Goal: Entertainment & Leisure: Browse casually

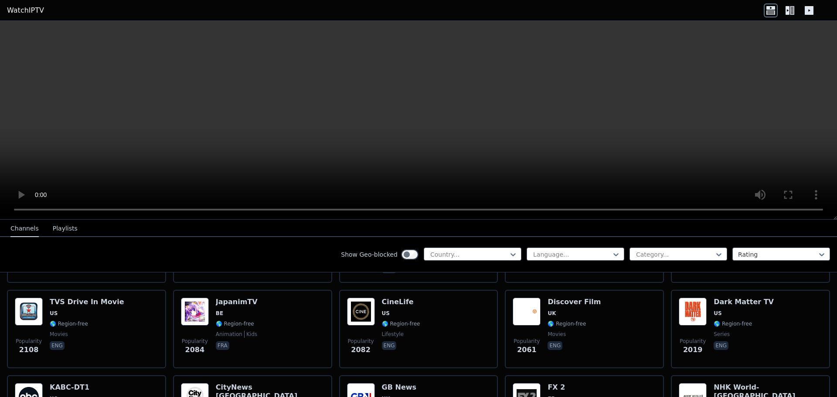
scroll to position [448, 0]
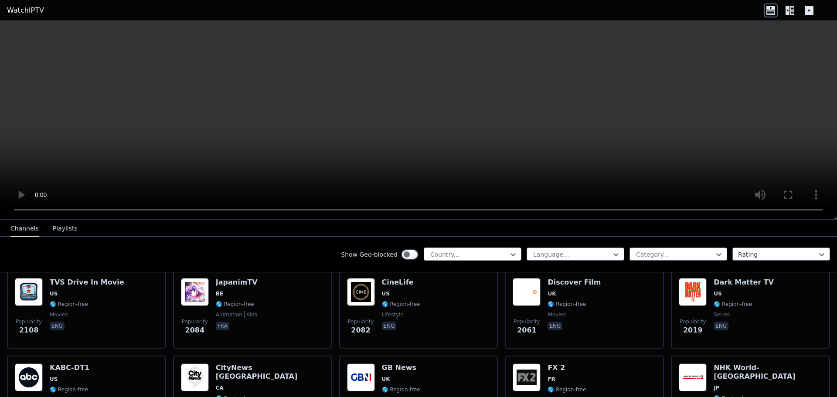
click at [464, 254] on div at bounding box center [469, 254] width 79 height 9
type input "*****"
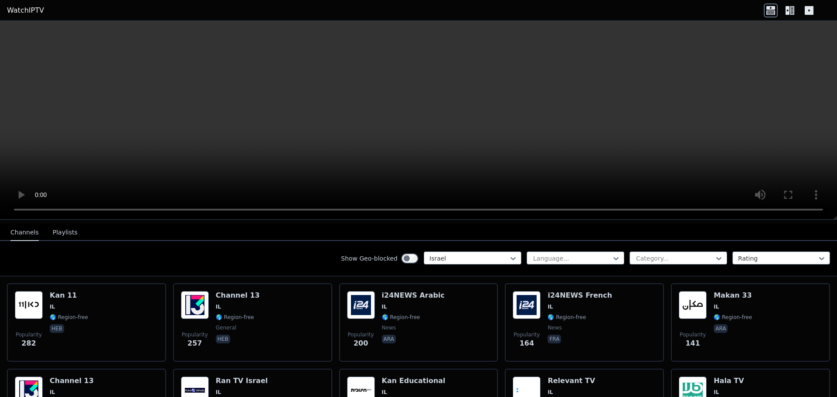
scroll to position [93, 0]
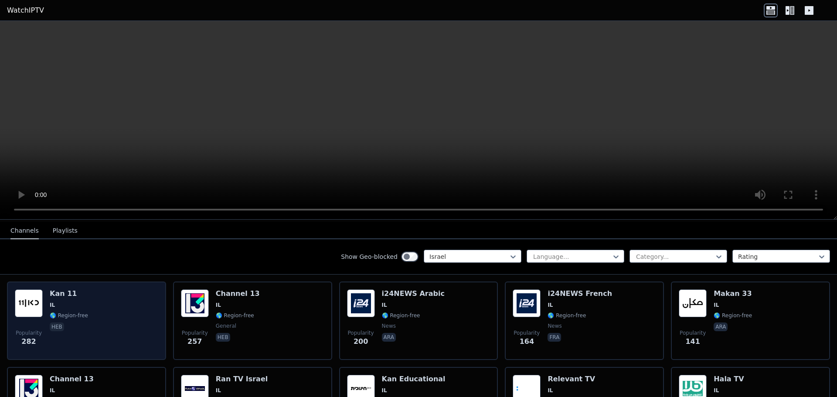
click at [122, 315] on div "Popularity 282 Kan 11 IL 🌎 Region-free heb" at bounding box center [86, 321] width 143 height 63
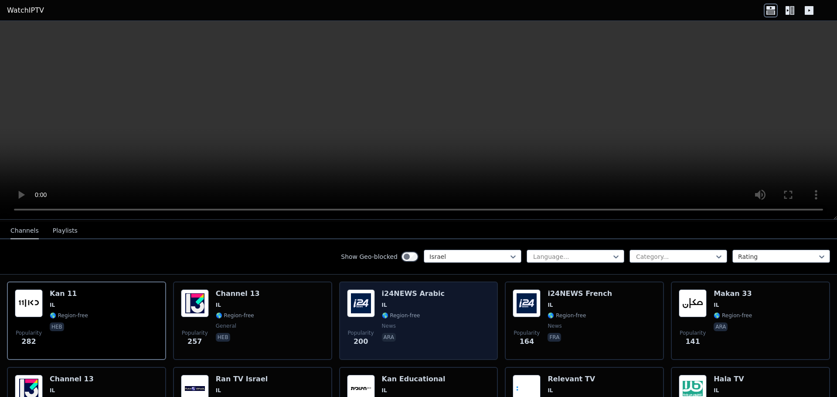
click at [424, 323] on span "news" at bounding box center [413, 326] width 63 height 7
click at [427, 312] on span "🌎 Region-free" at bounding box center [413, 315] width 63 height 7
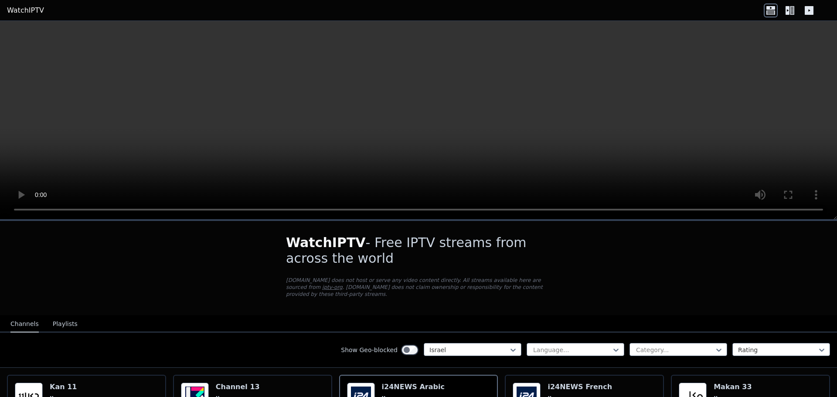
scroll to position [84, 0]
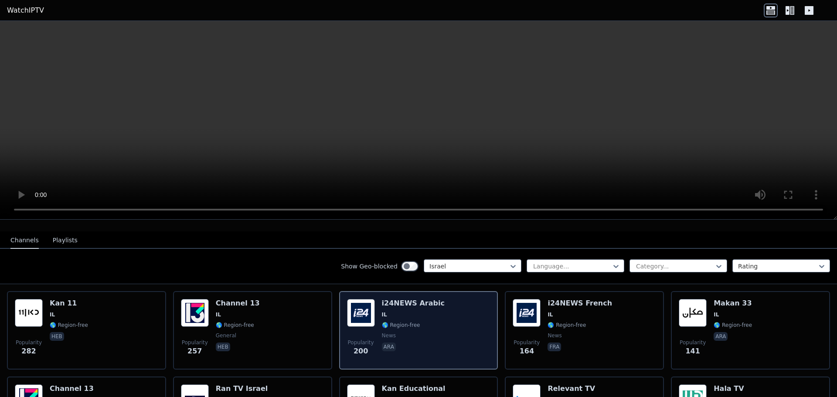
click at [401, 332] on div "i24NEWS Arabic IL 🌎 Region-free news ara" at bounding box center [413, 330] width 63 height 63
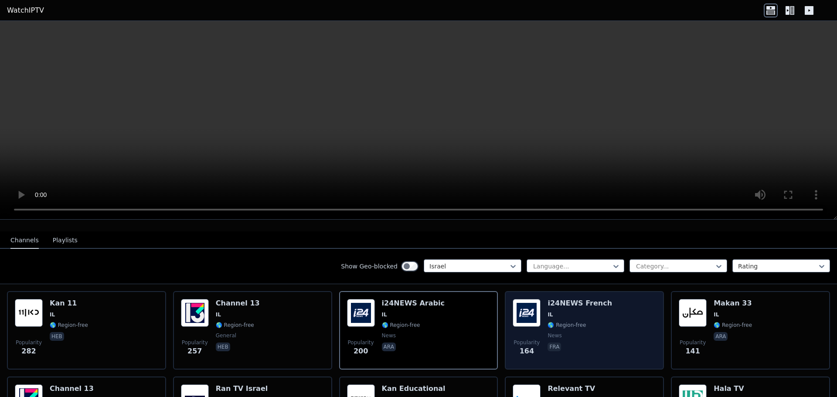
click at [559, 300] on h6 "i24NEWS French" at bounding box center [580, 303] width 65 height 9
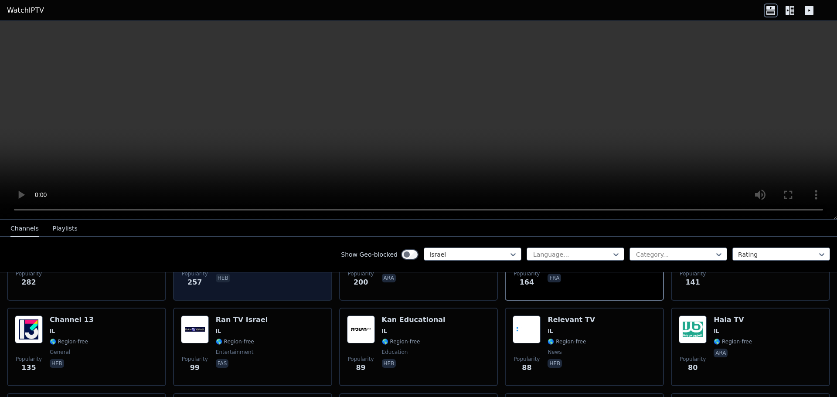
scroll to position [154, 0]
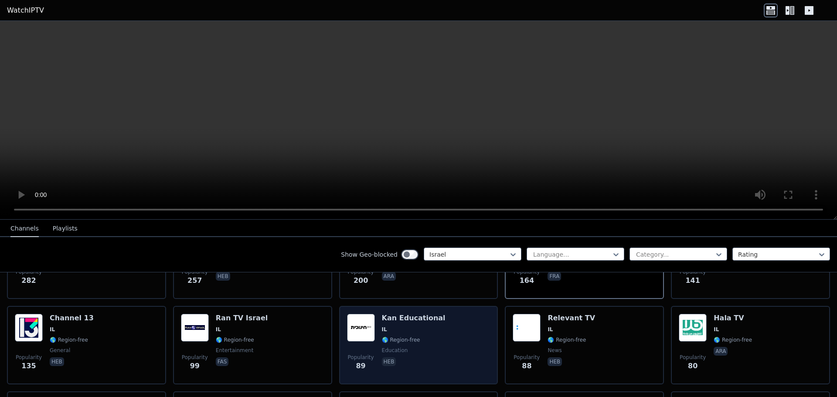
click at [392, 326] on span "IL" at bounding box center [414, 329] width 64 height 7
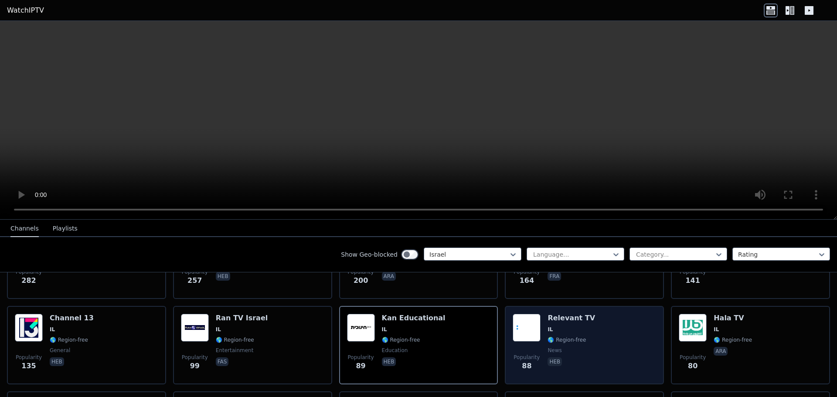
click at [541, 314] on div "Popularity 88 Relevant TV IL 🌎 Region-free news heb" at bounding box center [584, 345] width 143 height 63
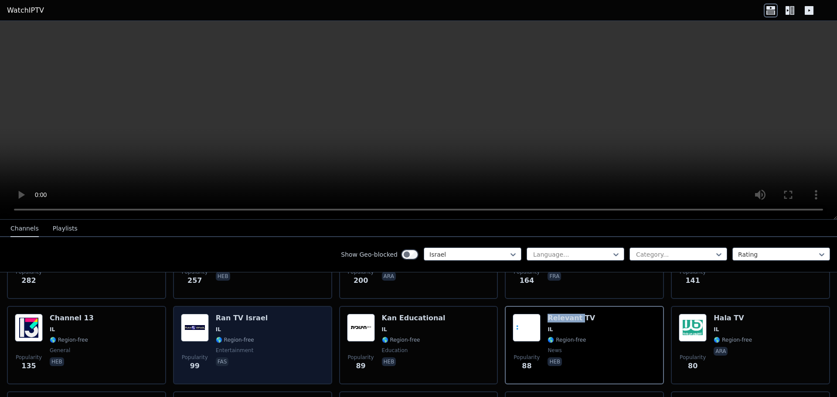
scroll to position [0, 0]
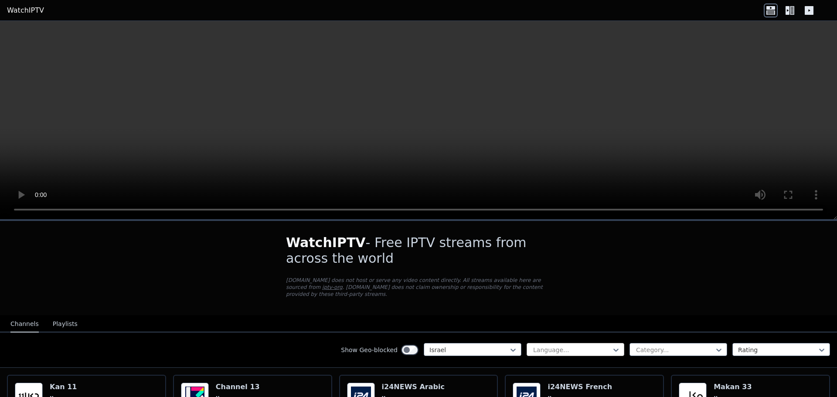
click at [542, 343] on div "Language..." at bounding box center [576, 349] width 98 height 13
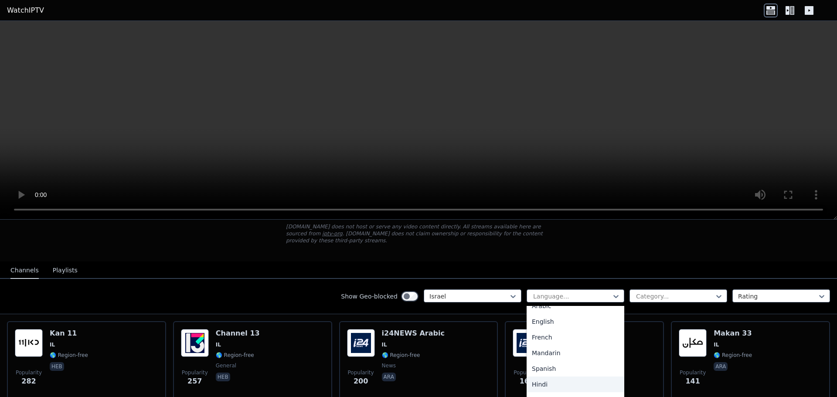
scroll to position [25, 0]
click at [566, 335] on div "French" at bounding box center [576, 338] width 98 height 16
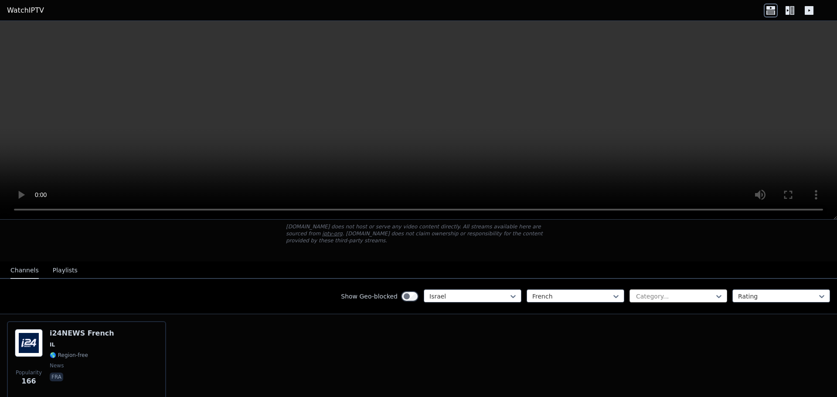
click at [671, 293] on div at bounding box center [674, 296] width 79 height 9
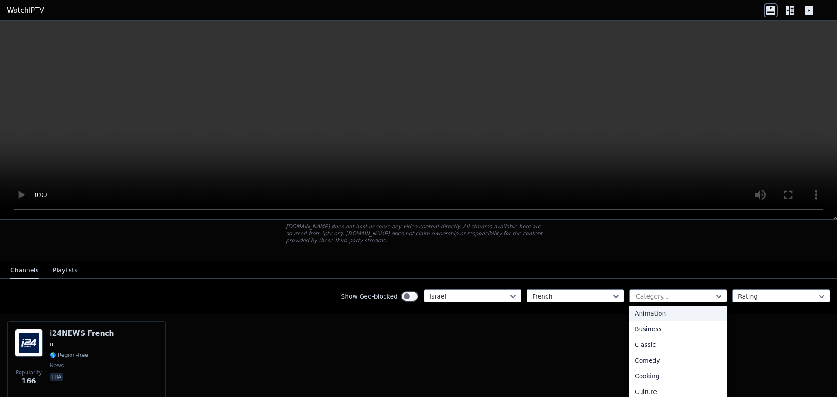
scroll to position [34, 0]
click at [676, 325] on div "Business" at bounding box center [679, 329] width 98 height 16
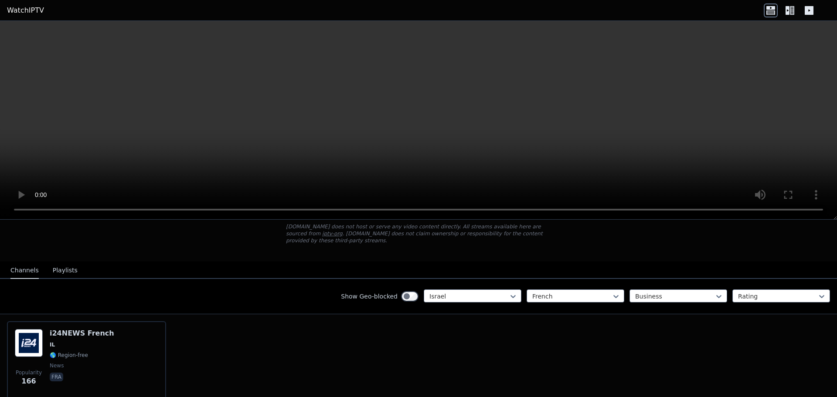
scroll to position [7, 0]
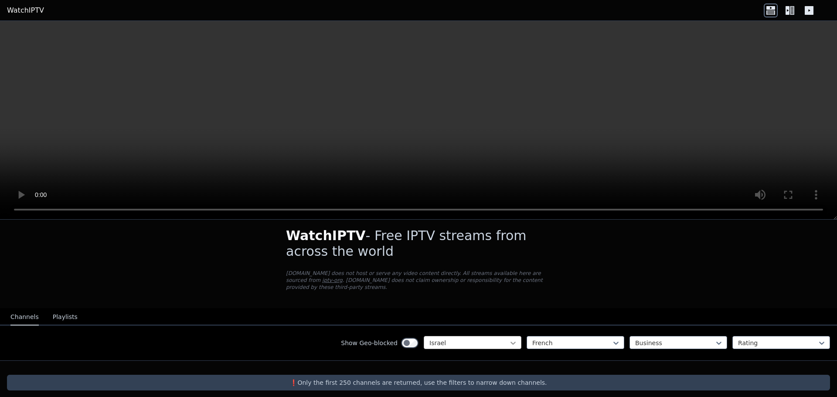
click at [511, 342] on icon at bounding box center [513, 343] width 5 height 3
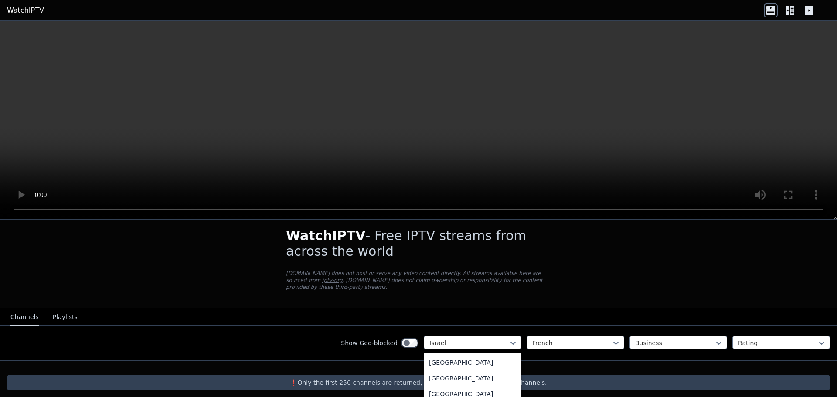
scroll to position [0, 0]
click at [480, 355] on div "All countries" at bounding box center [473, 363] width 98 height 16
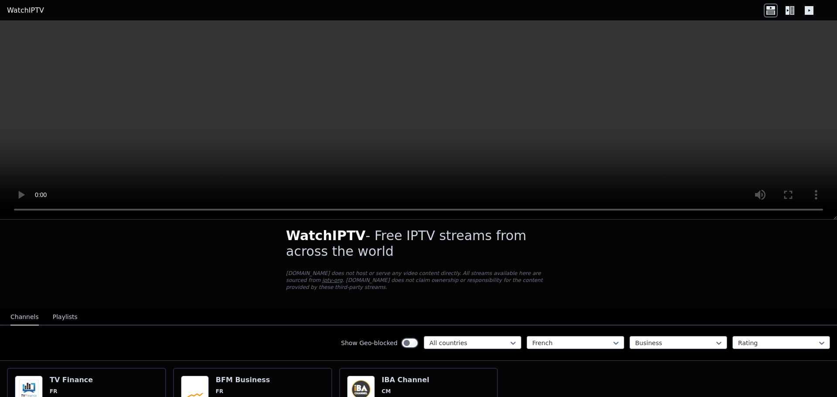
scroll to position [85, 0]
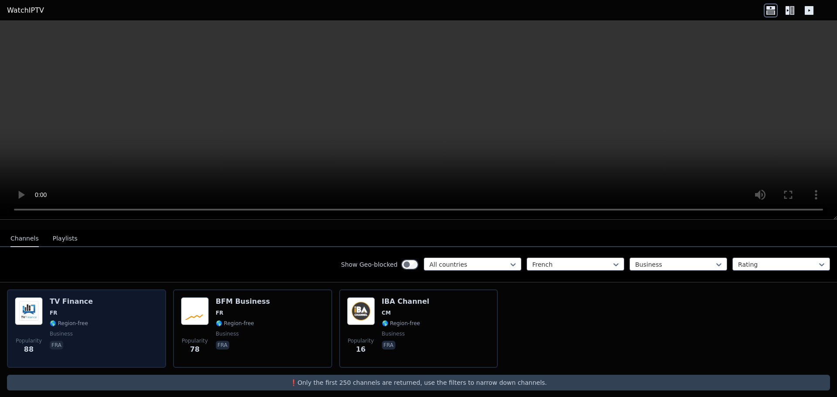
click at [87, 322] on div "Popularity 88 TV Finance FR 🌎 Region-free business fra" at bounding box center [86, 328] width 143 height 63
click at [109, 330] on div "Popularity 88 TV Finance FR 🌎 Region-free business fra" at bounding box center [86, 328] width 143 height 63
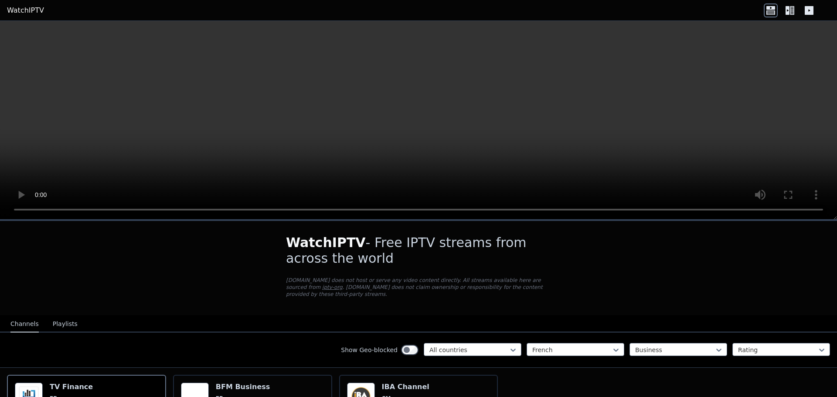
scroll to position [85, 0]
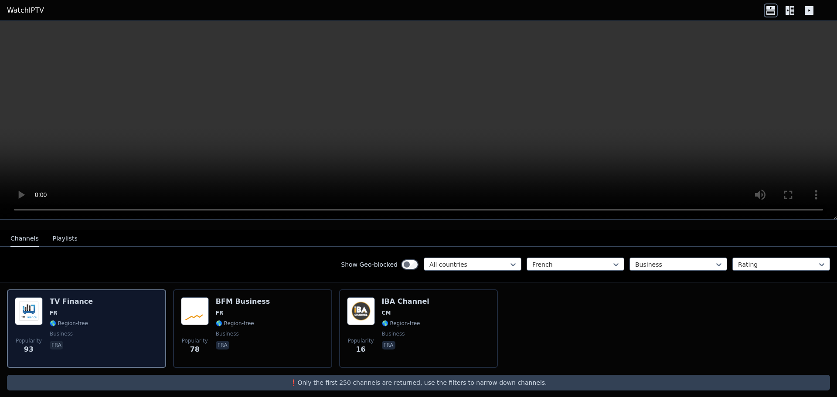
click at [65, 320] on span "🌎 Region-free" at bounding box center [69, 323] width 38 height 7
click at [38, 315] on img at bounding box center [29, 311] width 28 height 28
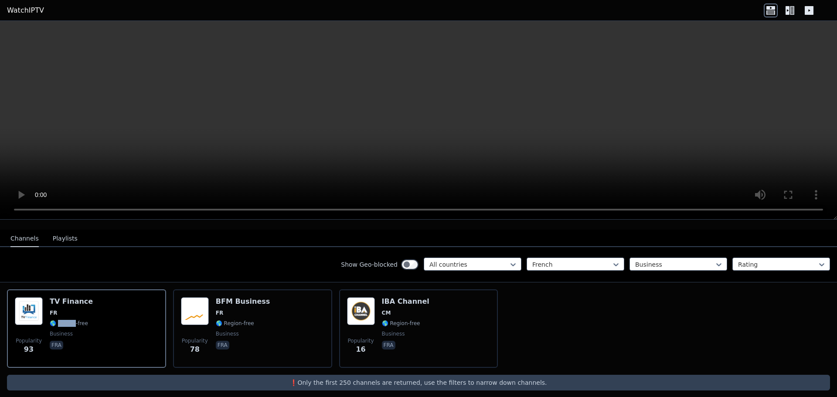
click at [728, 111] on video at bounding box center [418, 120] width 837 height 199
click at [792, 11] on icon at bounding box center [792, 10] width 4 height 9
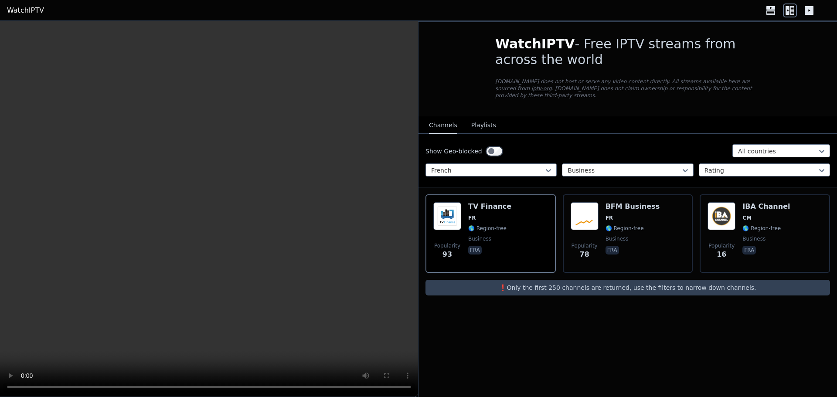
scroll to position [0, 0]
click at [813, 12] on icon at bounding box center [809, 10] width 9 height 9
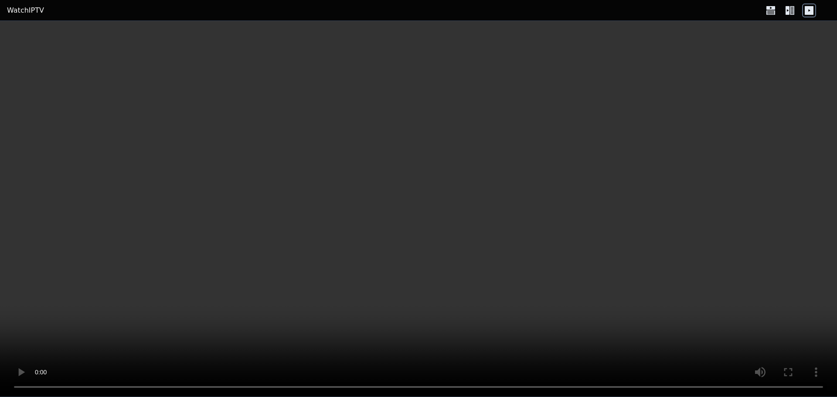
click at [793, 8] on icon at bounding box center [790, 10] width 14 height 14
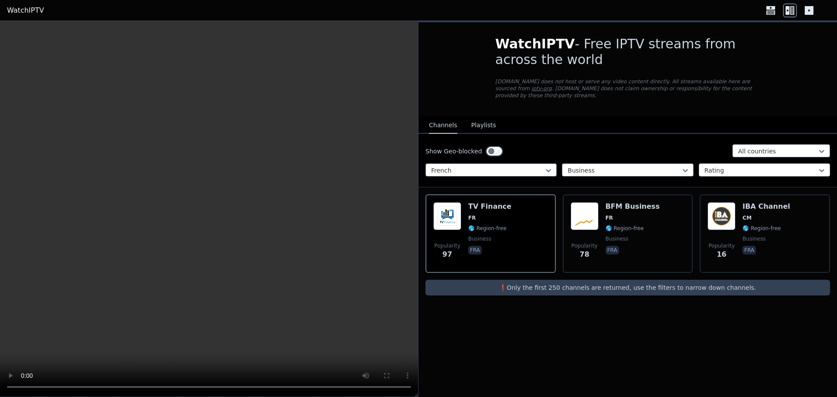
click at [740, 166] on div at bounding box center [761, 170] width 113 height 9
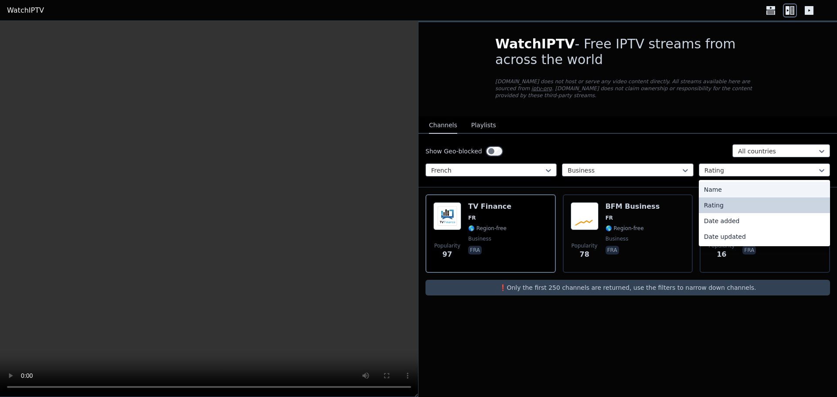
click at [714, 182] on div "Name" at bounding box center [764, 190] width 131 height 16
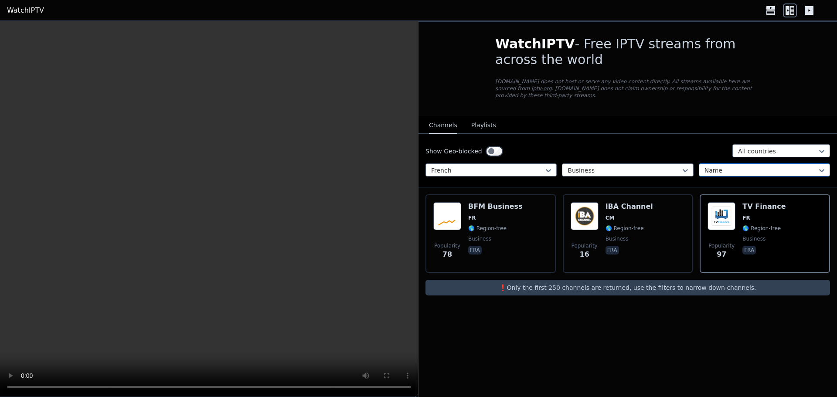
click at [751, 166] on div at bounding box center [761, 170] width 113 height 9
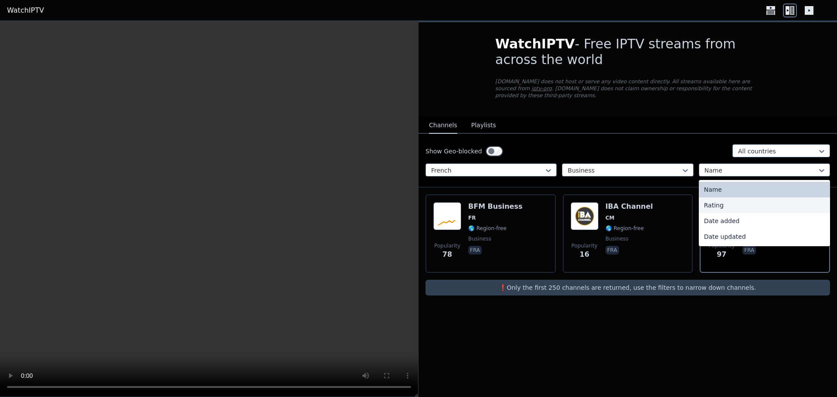
click at [597, 348] on div "WatchIPTV - Free IPTV streams from across the world WatchIPTV.xyz does not host…" at bounding box center [628, 209] width 419 height 376
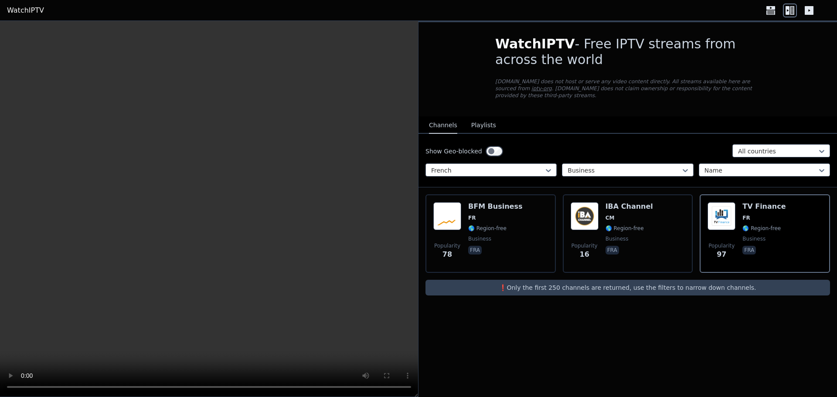
click at [486, 117] on button "Playlists" at bounding box center [483, 125] width 25 height 17
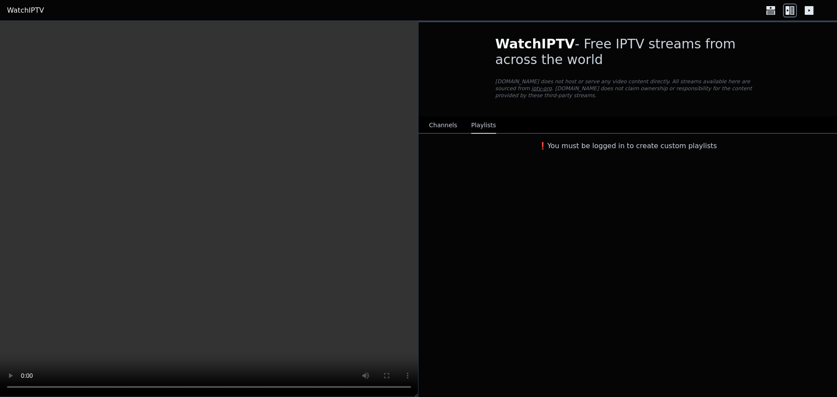
click at [443, 122] on button "Channels" at bounding box center [443, 125] width 28 height 17
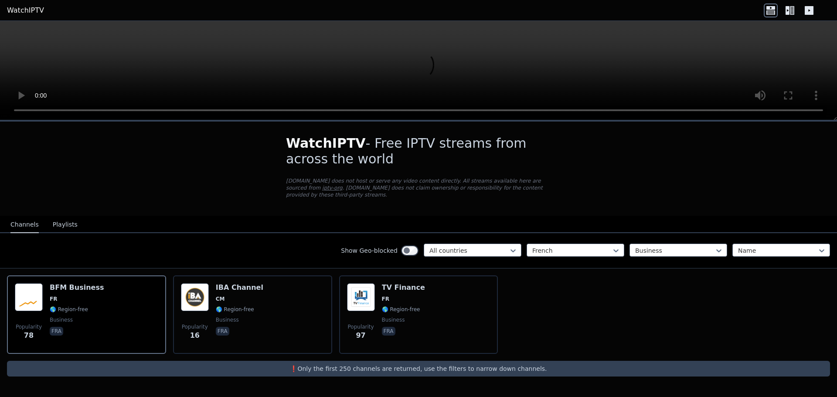
click at [795, 10] on icon at bounding box center [790, 10] width 14 height 14
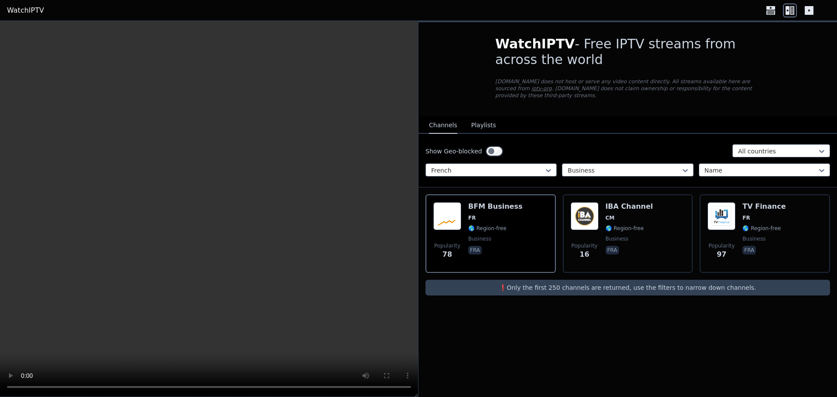
click at [173, 150] on video at bounding box center [209, 209] width 418 height 376
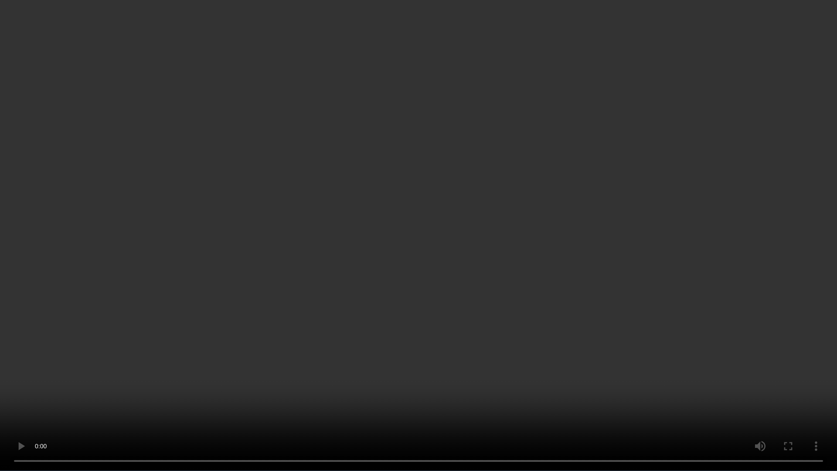
click at [510, 222] on video at bounding box center [418, 235] width 837 height 471
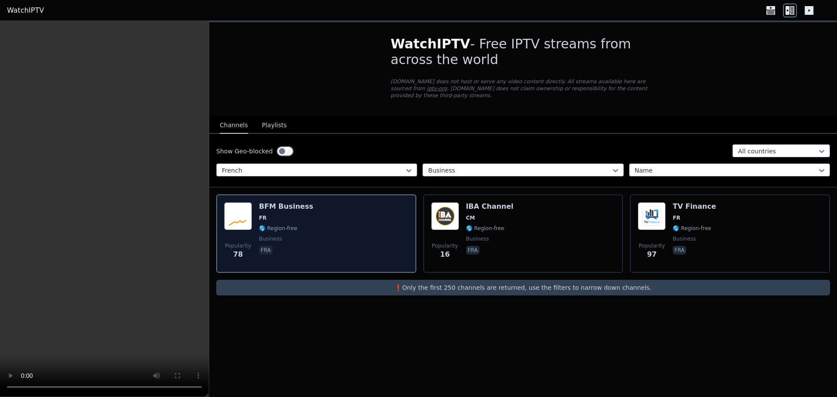
click at [355, 225] on div "Popularity 78 BFM Business FR 🌎 Region-free business fra" at bounding box center [316, 233] width 184 height 63
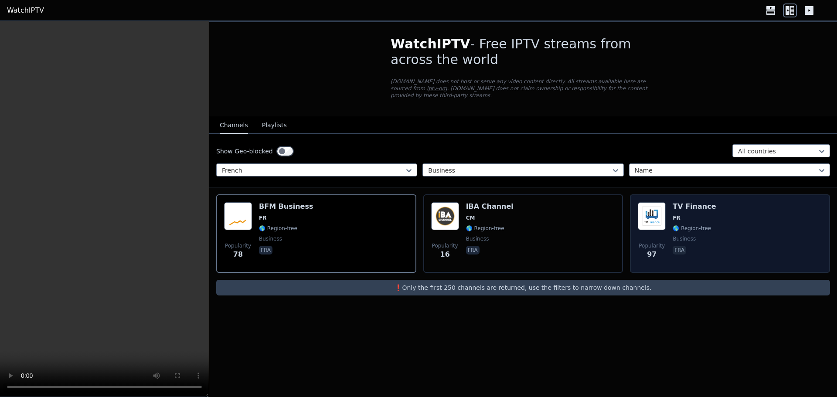
click at [696, 225] on span "🌎 Region-free" at bounding box center [692, 228] width 38 height 7
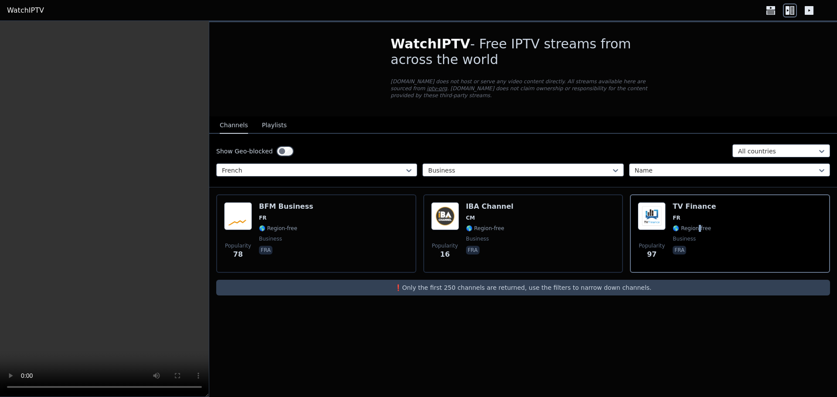
click at [125, 249] on video at bounding box center [104, 209] width 209 height 376
click at [284, 326] on div "WatchIPTV - Free IPTV streams from across the world WatchIPTV.xyz does not host…" at bounding box center [523, 209] width 628 height 376
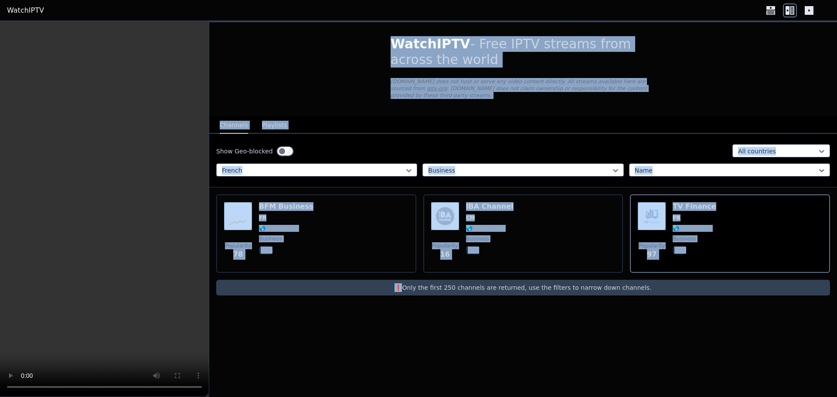
drag, startPoint x: 284, startPoint y: 326, endPoint x: 176, endPoint y: 273, distance: 120.3
click at [176, 273] on div "WatchIPTV - Free IPTV streams from across the world WatchIPTV.xyz does not host…" at bounding box center [418, 209] width 837 height 376
click at [176, 273] on video at bounding box center [104, 209] width 209 height 376
click at [134, 229] on video at bounding box center [104, 209] width 209 height 376
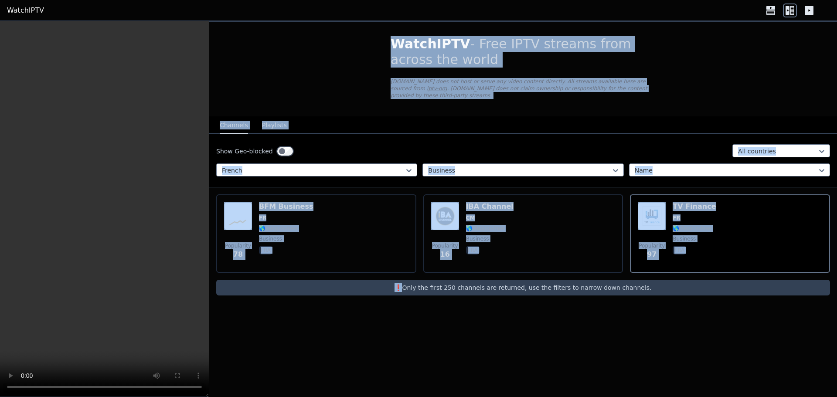
click at [497, 156] on div "Show Geo-blocked All countries French Business Name" at bounding box center [523, 161] width 628 height 54
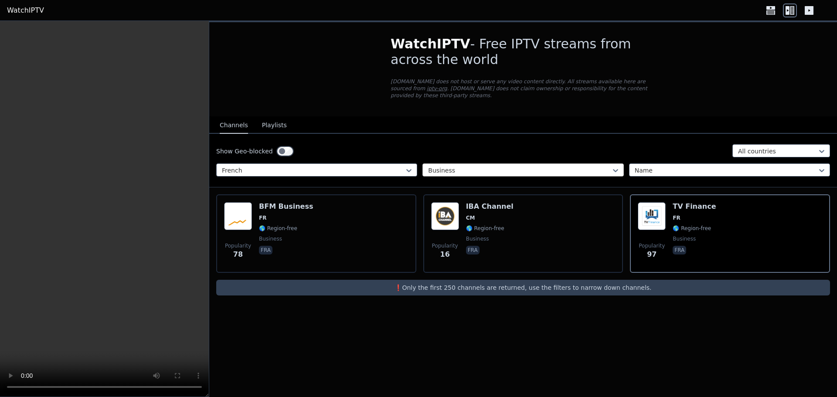
click at [505, 166] on div at bounding box center [519, 170] width 183 height 9
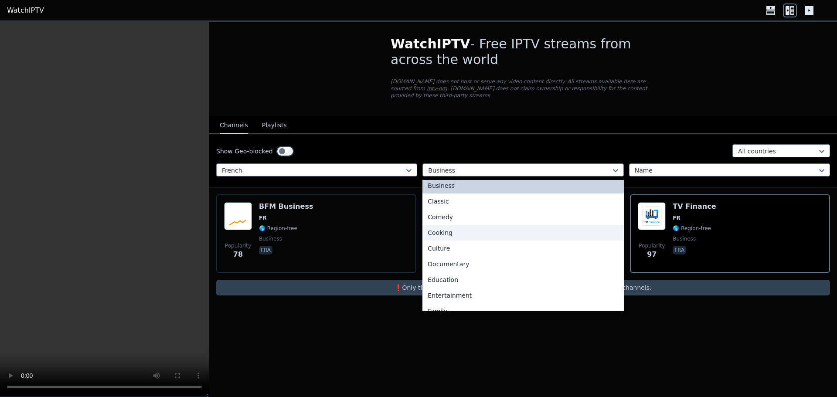
scroll to position [53, 0]
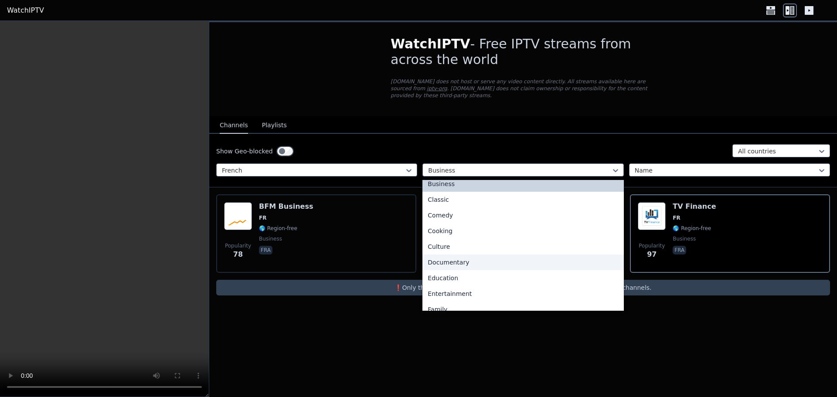
click at [489, 256] on div "Documentary" at bounding box center [523, 263] width 201 height 16
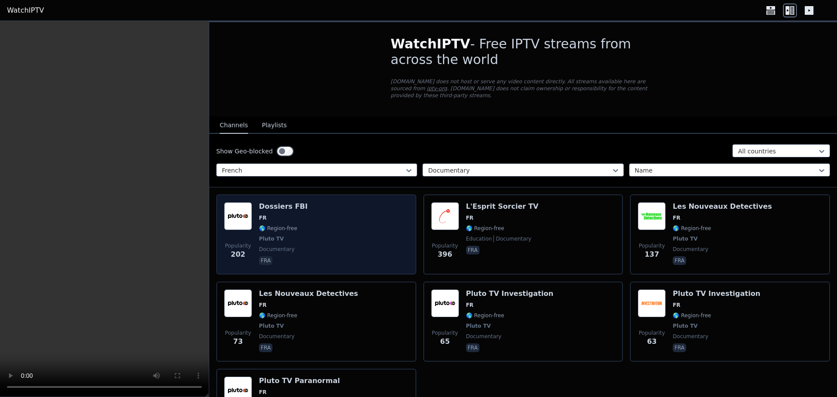
click at [359, 241] on div "Popularity 202 Dossiers FBI FR 🌎 Region-free Pluto TV documentary fra" at bounding box center [316, 234] width 184 height 65
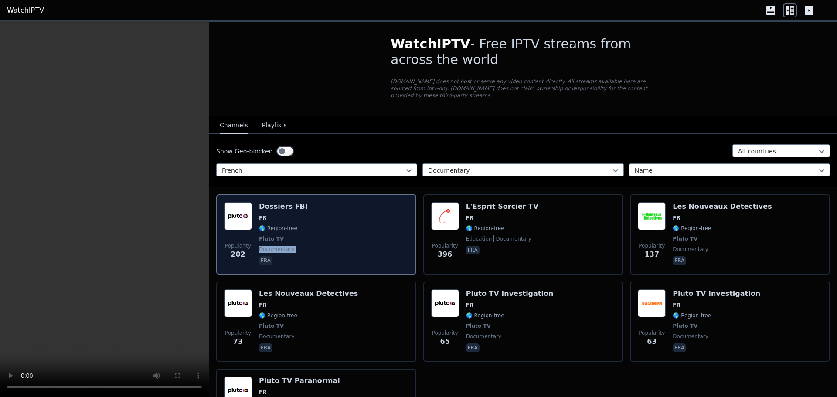
click at [359, 241] on div "Popularity 202 Dossiers FBI FR 🌎 Region-free Pluto TV documentary fra" at bounding box center [316, 234] width 184 height 65
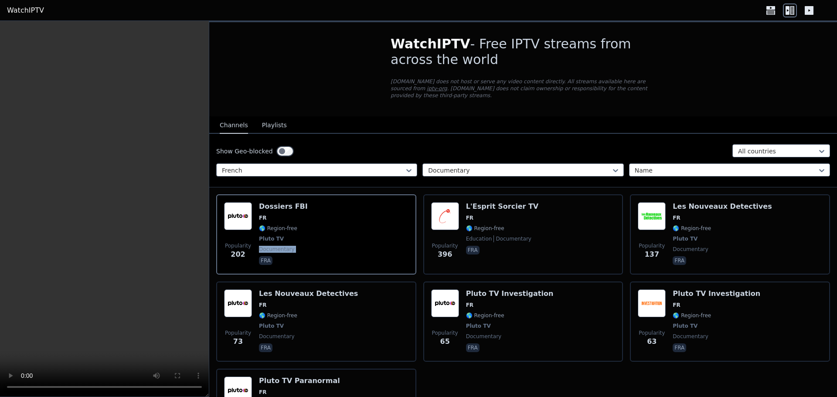
click at [121, 190] on video at bounding box center [104, 209] width 209 height 376
click at [139, 274] on video at bounding box center [104, 209] width 209 height 376
drag, startPoint x: 139, startPoint y: 274, endPoint x: 177, endPoint y: 338, distance: 73.9
click at [158, 297] on video at bounding box center [104, 209] width 209 height 376
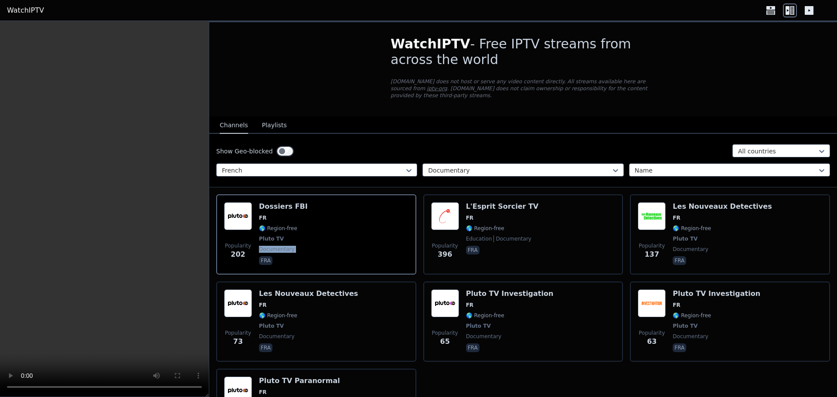
click at [25, 7] on link "WatchIPTV" at bounding box center [25, 10] width 37 height 10
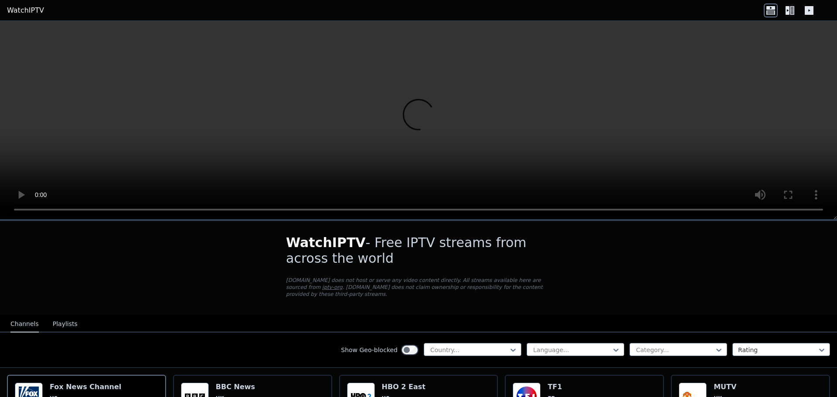
scroll to position [103, 0]
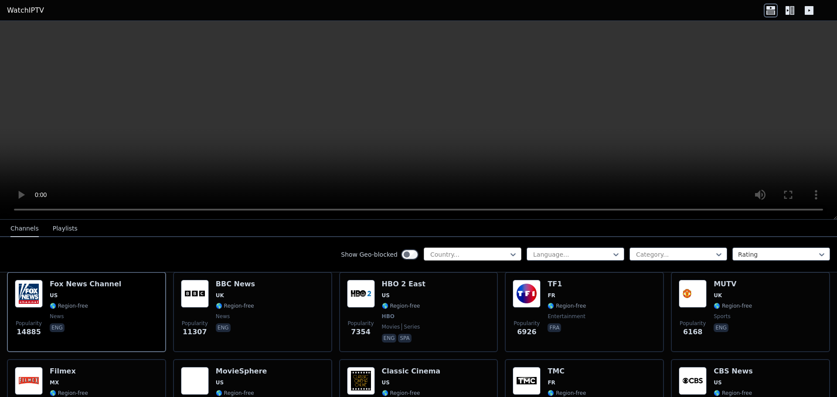
click at [487, 253] on div at bounding box center [469, 254] width 79 height 9
type input "**"
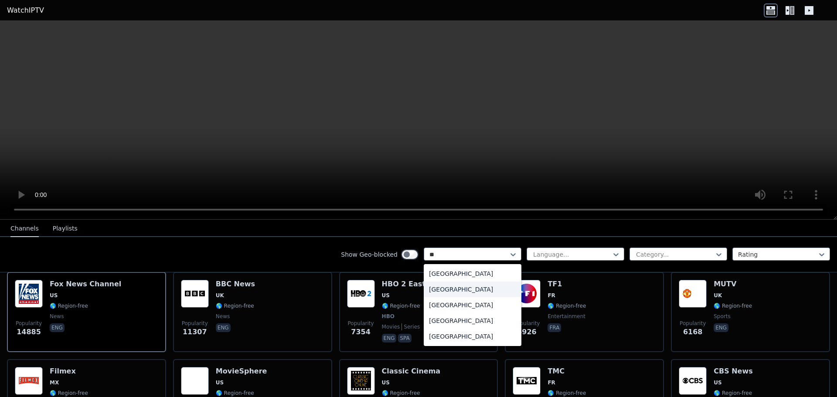
click at [479, 293] on div "[GEOGRAPHIC_DATA]" at bounding box center [473, 290] width 98 height 16
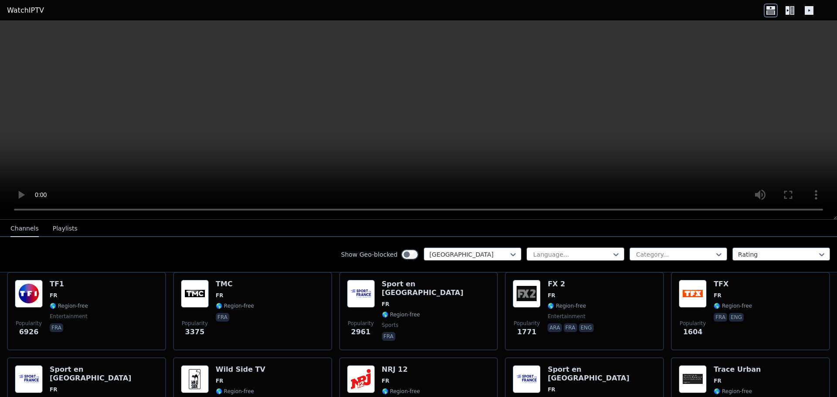
click at [581, 256] on div at bounding box center [571, 254] width 79 height 9
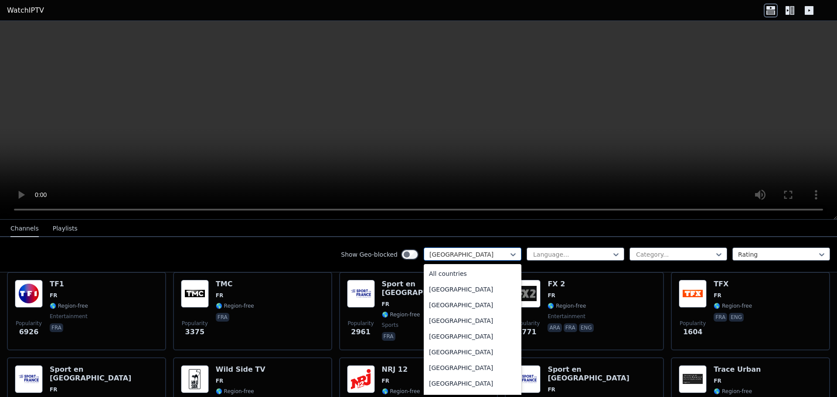
click at [495, 257] on div at bounding box center [469, 254] width 79 height 9
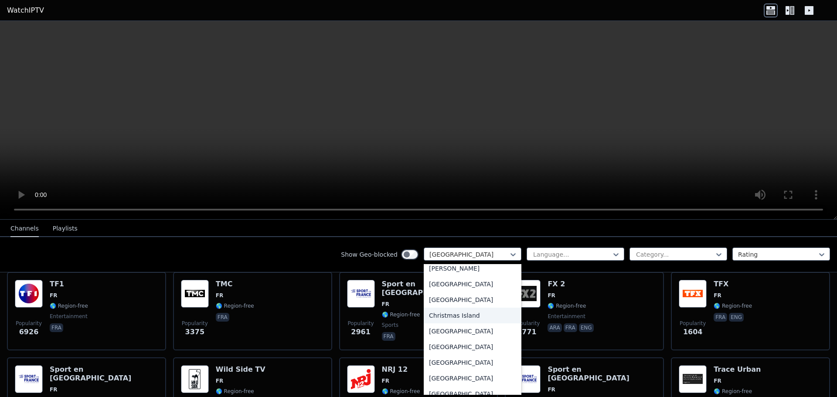
scroll to position [586, 0]
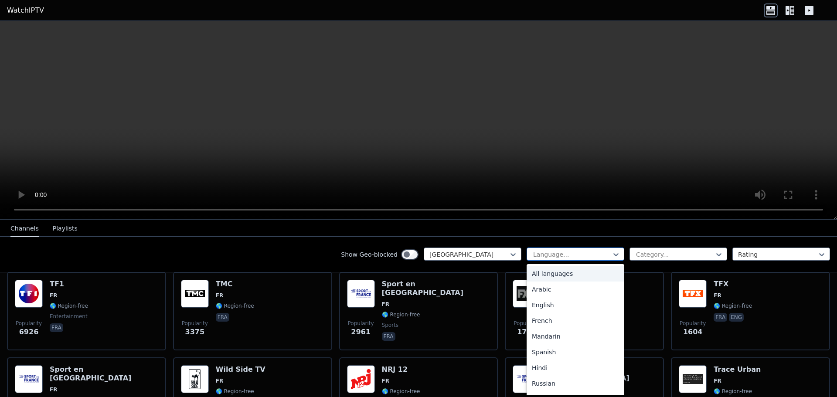
click at [577, 249] on div "Language..." at bounding box center [576, 254] width 98 height 13
click at [565, 319] on div "French" at bounding box center [576, 321] width 98 height 16
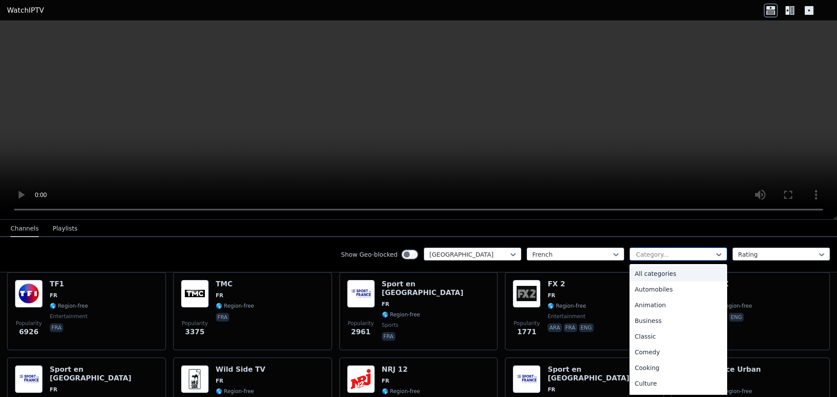
click at [636, 250] on div at bounding box center [674, 254] width 79 height 9
click at [679, 324] on div "Entertainment" at bounding box center [679, 322] width 98 height 16
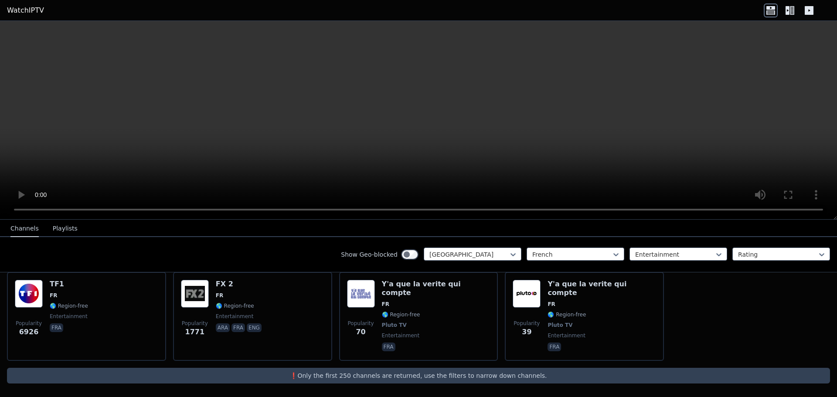
scroll to position [87, 0]
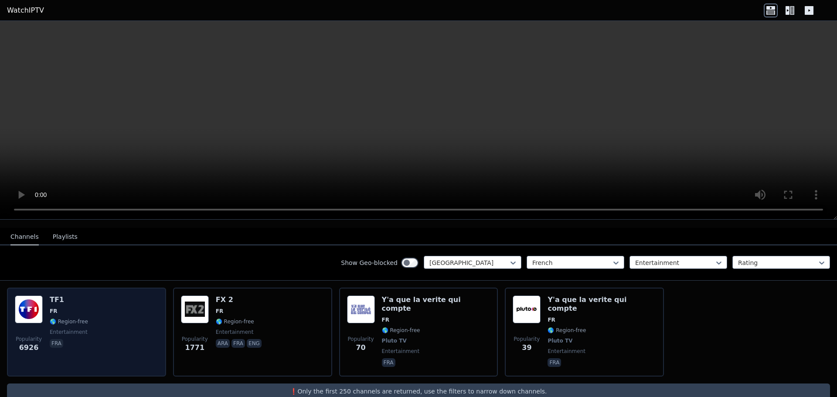
click at [141, 310] on div "Popularity 6926 TF1 FR 🌎 Region-free entertainment fra" at bounding box center [86, 332] width 143 height 73
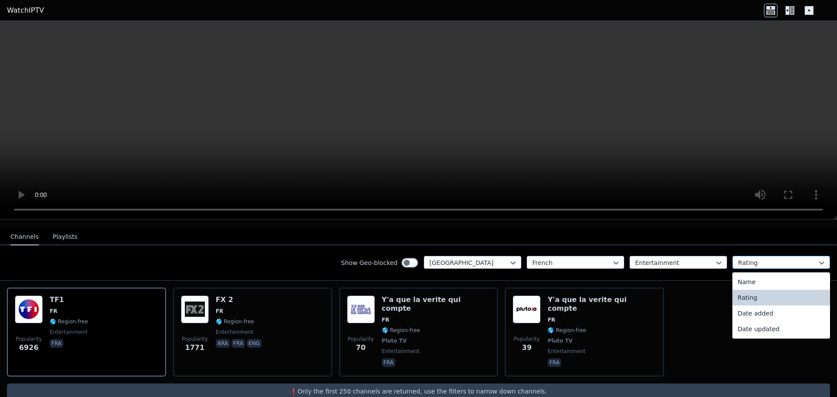
click at [770, 259] on div at bounding box center [777, 263] width 79 height 9
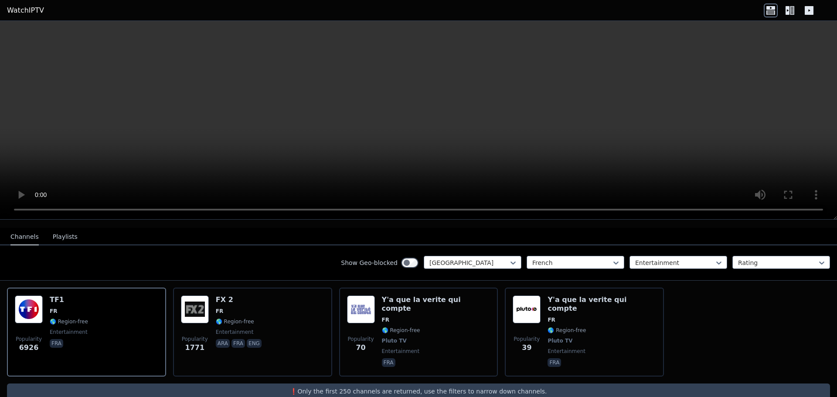
click at [699, 299] on div "Popularity 6926 TF1 FR 🌎 Region-free entertainment fra Popularity 1771 FX 2 FR …" at bounding box center [418, 332] width 837 height 103
click at [55, 229] on button "Playlists" at bounding box center [65, 237] width 25 height 17
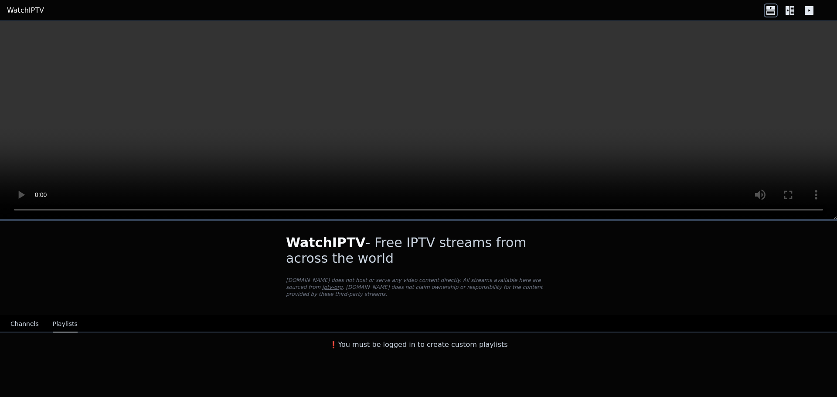
scroll to position [0, 0]
click at [25, 317] on button "Channels" at bounding box center [24, 324] width 28 height 17
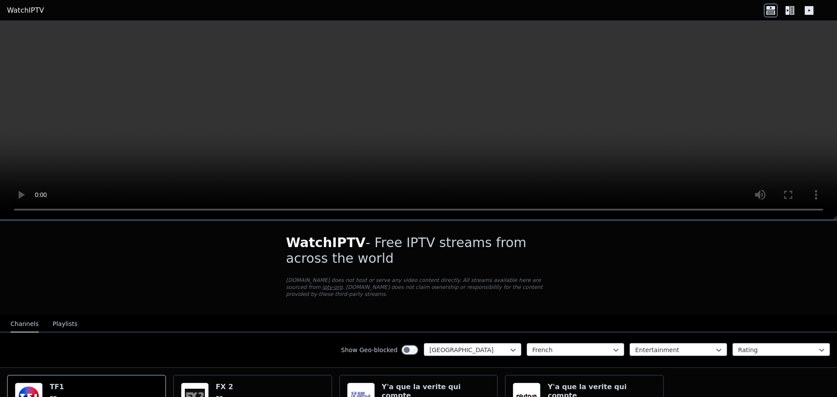
click at [37, 12] on link "WatchIPTV" at bounding box center [25, 10] width 37 height 10
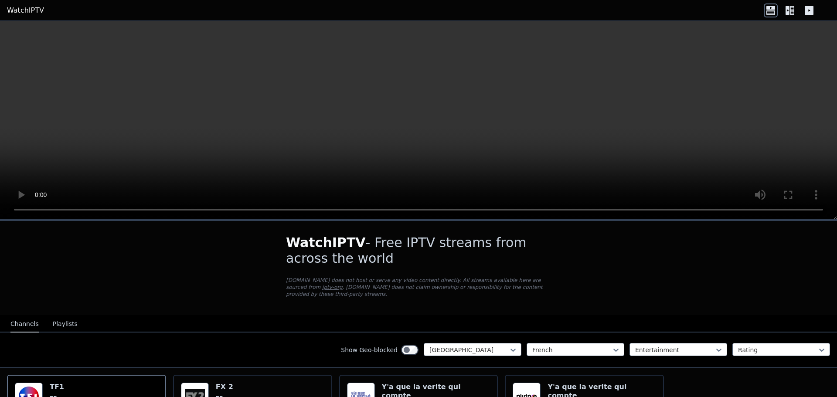
click at [37, 12] on link "WatchIPTV" at bounding box center [25, 10] width 37 height 10
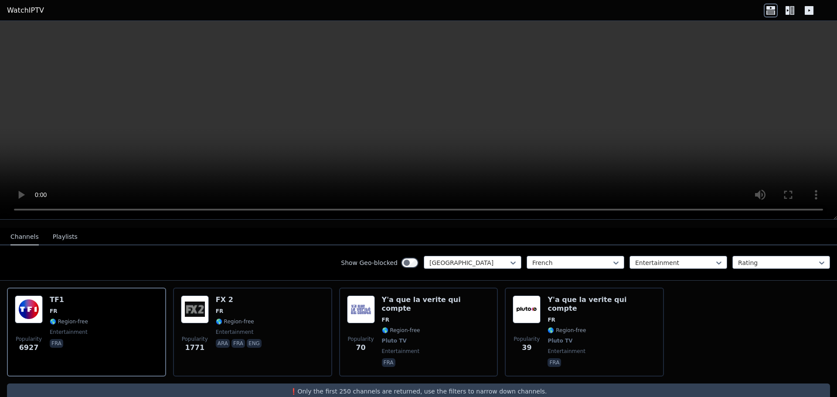
click at [361, 387] on p "❗️Only the first 250 channels are returned, use the filters to narrow down chan…" at bounding box center [418, 391] width 816 height 9
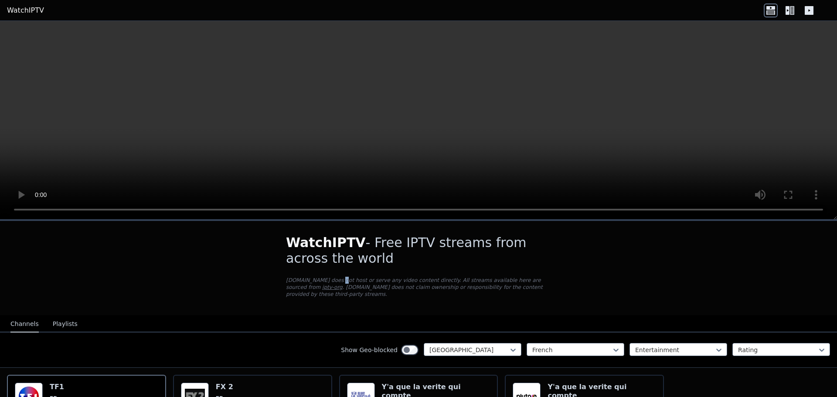
click at [331, 281] on p "WatchIPTV.xyz does not host or serve any video content directly. All streams av…" at bounding box center [418, 287] width 265 height 21
click at [423, 283] on p "WatchIPTV.xyz does not host or serve any video content directly. All streams av…" at bounding box center [418, 287] width 265 height 21
click at [524, 285] on p "WatchIPTV.xyz does not host or serve any video content directly. All streams av…" at bounding box center [418, 287] width 265 height 21
click at [343, 284] on link "iptv-org" at bounding box center [332, 287] width 20 height 6
click at [15, 5] on link "WatchIPTV" at bounding box center [25, 10] width 37 height 10
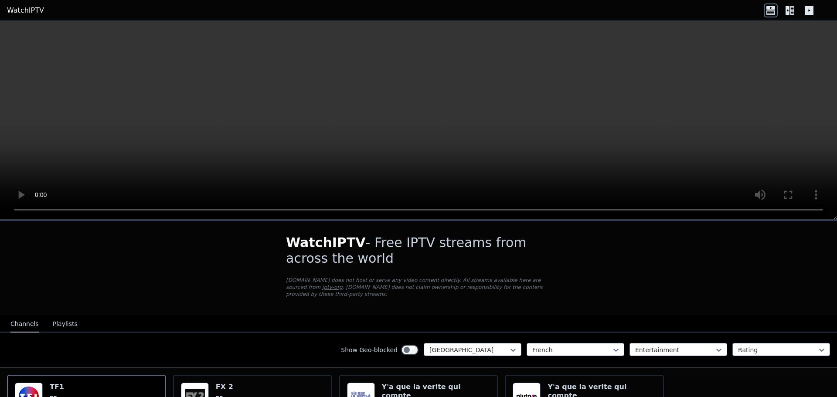
click at [15, 5] on link "WatchIPTV" at bounding box center [25, 10] width 37 height 10
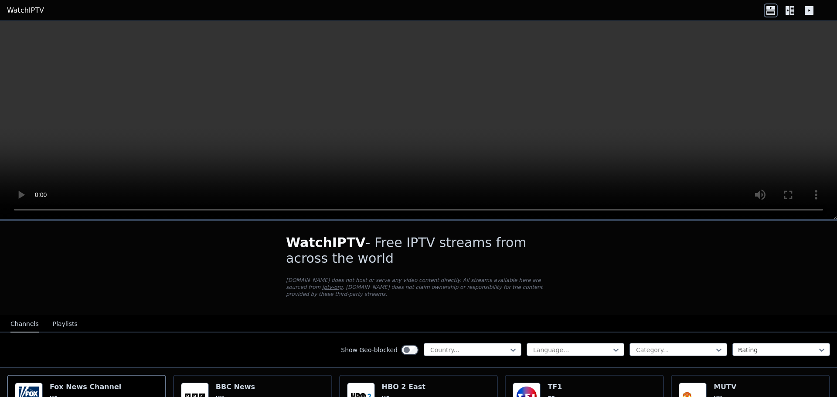
click at [308, 157] on video at bounding box center [418, 120] width 837 height 199
click at [340, 117] on video at bounding box center [418, 120] width 837 height 199
click at [385, 153] on video at bounding box center [418, 120] width 837 height 199
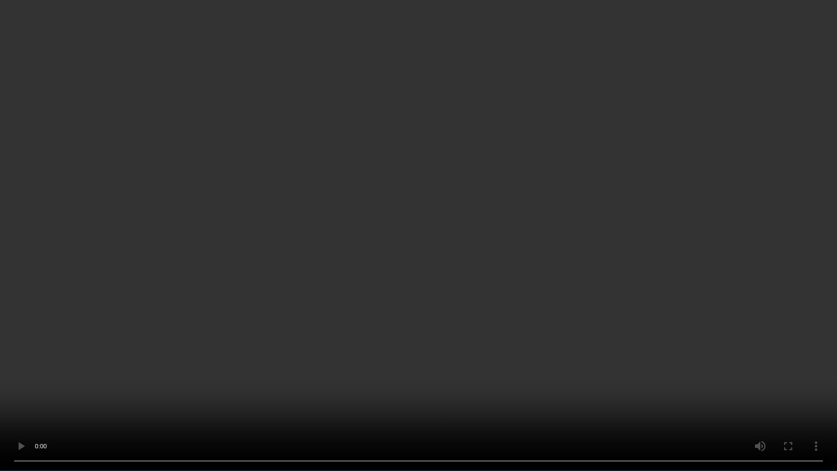
click at [653, 271] on video at bounding box center [418, 235] width 837 height 471
click at [677, 313] on video at bounding box center [418, 235] width 837 height 471
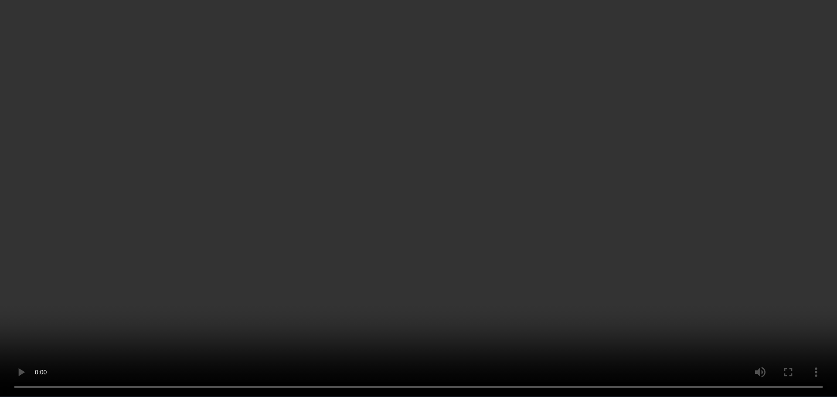
scroll to position [82, 0]
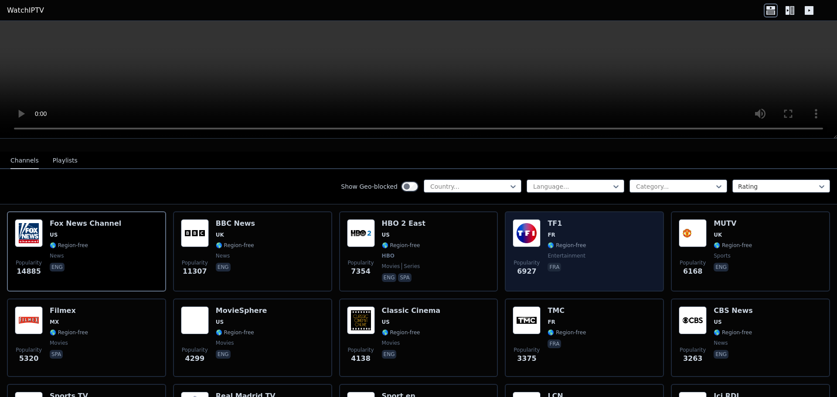
click at [556, 253] on div "TF1 FR 🌎 Region-free entertainment fra" at bounding box center [567, 251] width 38 height 65
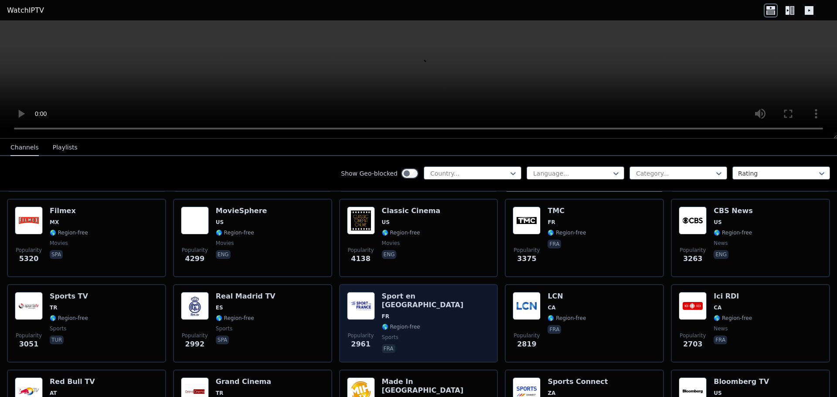
scroll to position [183, 0]
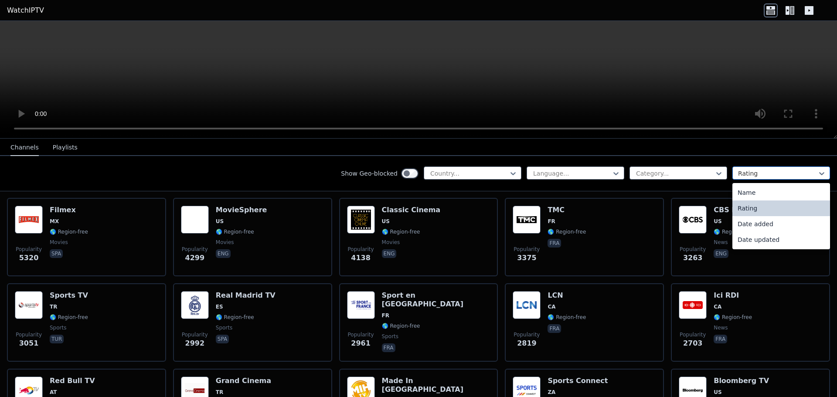
click at [741, 171] on div at bounding box center [777, 173] width 79 height 9
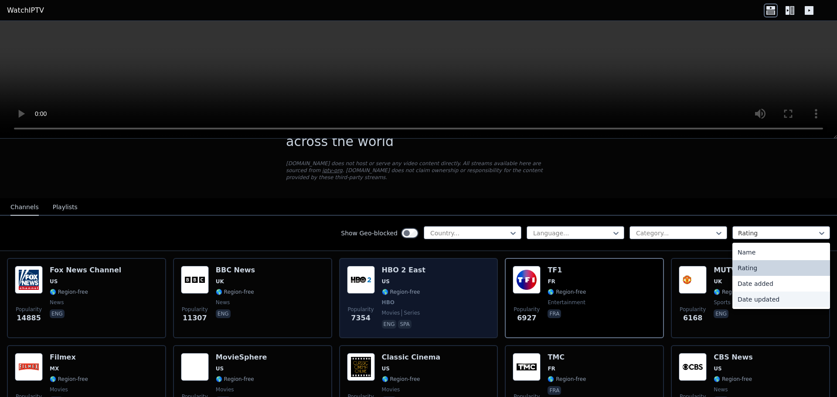
scroll to position [37, 0]
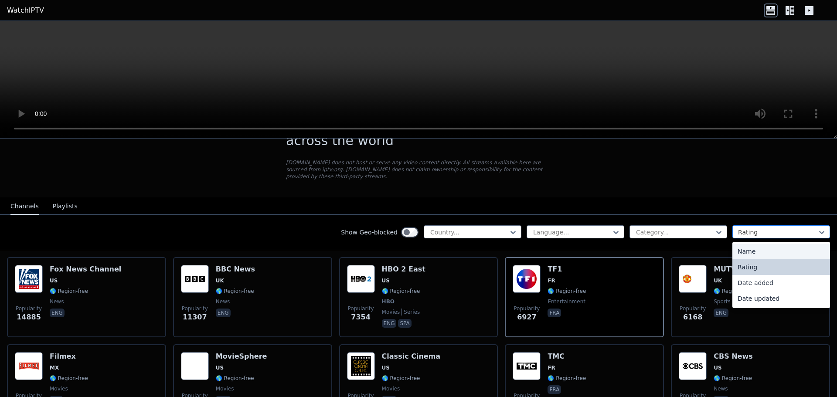
click at [786, 228] on div at bounding box center [777, 232] width 79 height 9
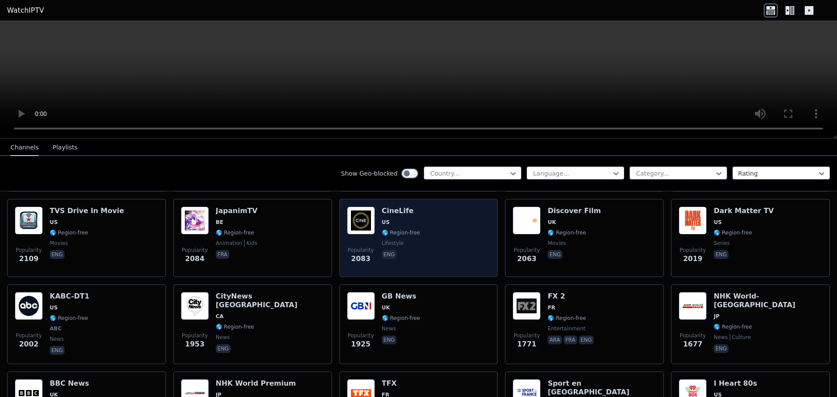
scroll to position [439, 0]
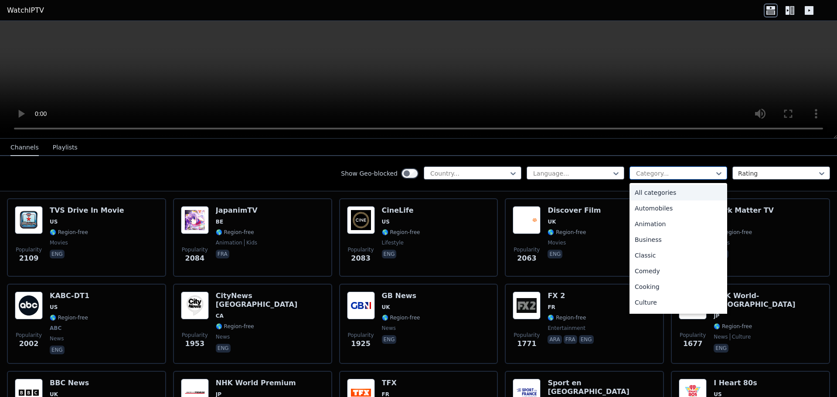
click at [672, 174] on div at bounding box center [674, 173] width 79 height 9
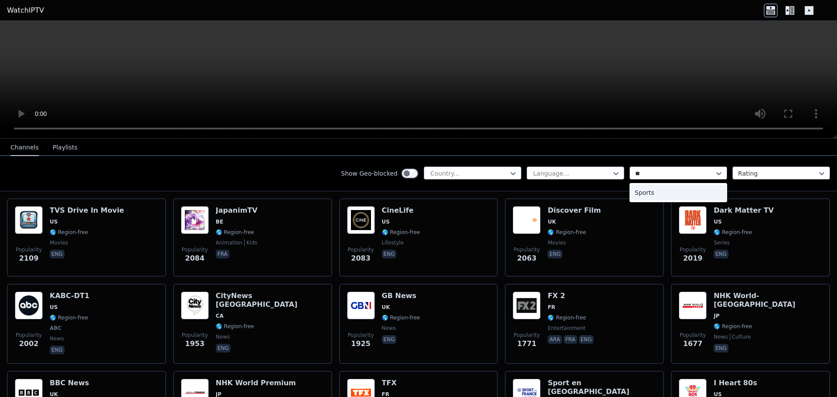
type input "***"
click at [655, 192] on div "Sports" at bounding box center [679, 193] width 98 height 16
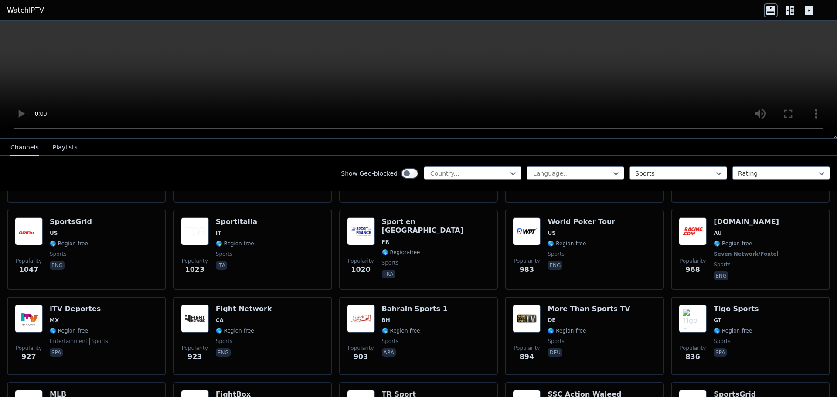
scroll to position [341, 0]
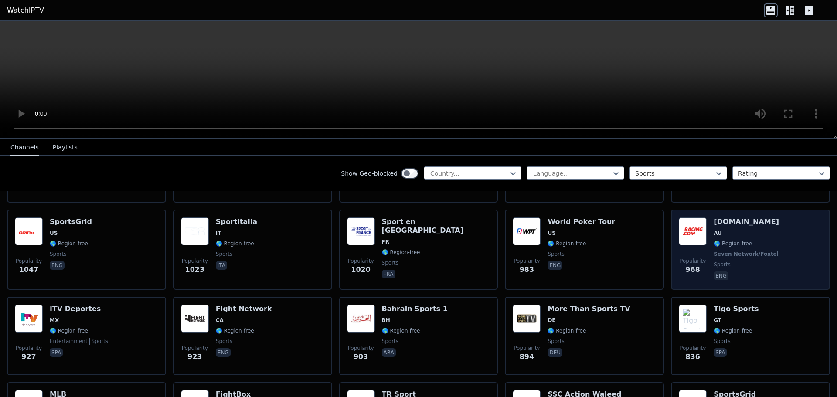
click at [744, 240] on span "🌎 Region-free" at bounding box center [747, 243] width 67 height 7
click at [719, 242] on div "[DOMAIN_NAME] AU 🌎 Region-free Seven Network/Foxtel sports eng" at bounding box center [747, 250] width 67 height 65
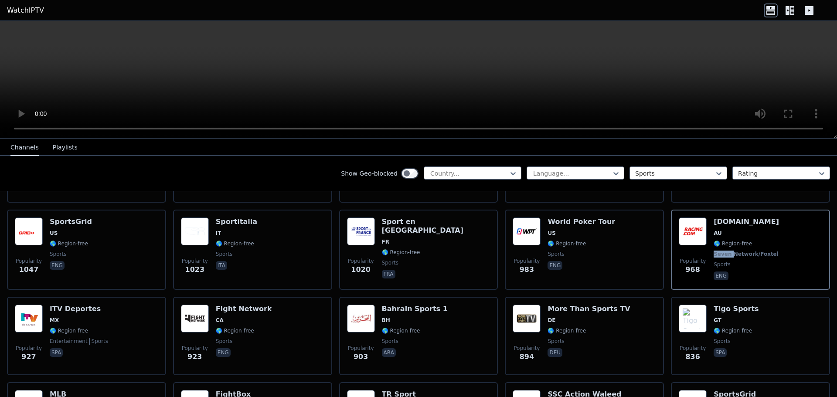
click at [556, 91] on video at bounding box center [418, 80] width 837 height 118
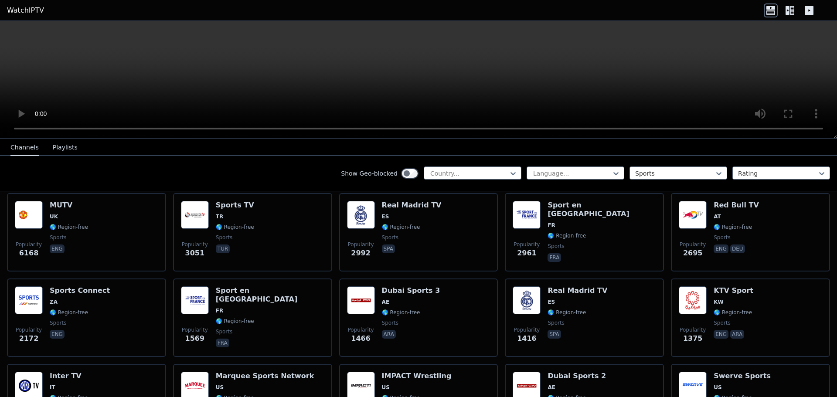
scroll to position [57, 0]
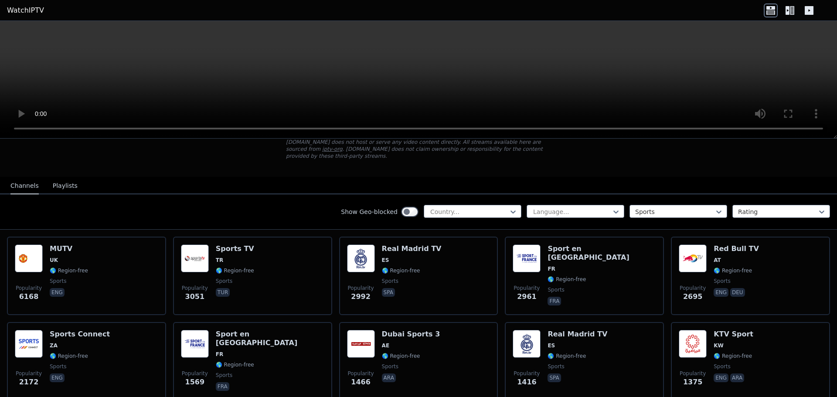
click at [792, 7] on icon at bounding box center [792, 10] width 4 height 9
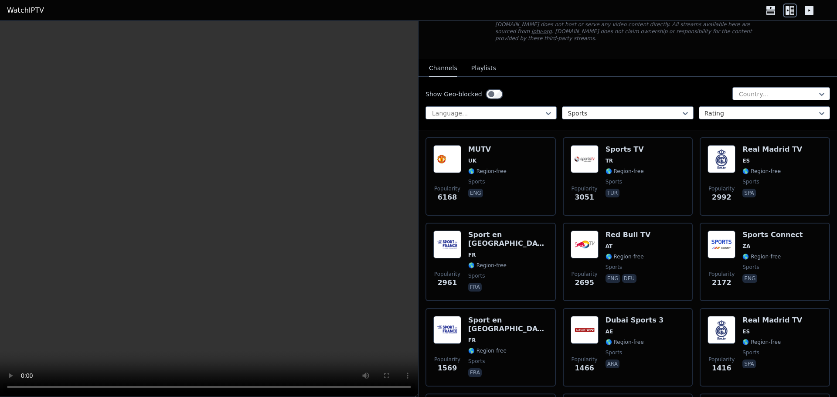
click at [222, 229] on video at bounding box center [209, 209] width 418 height 376
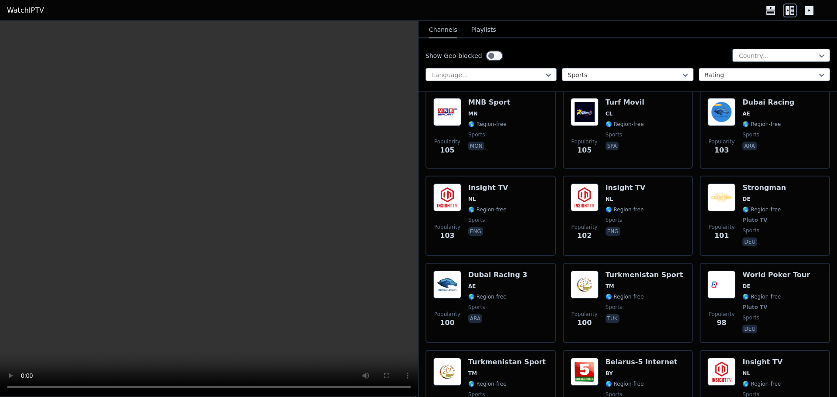
scroll to position [3089, 0]
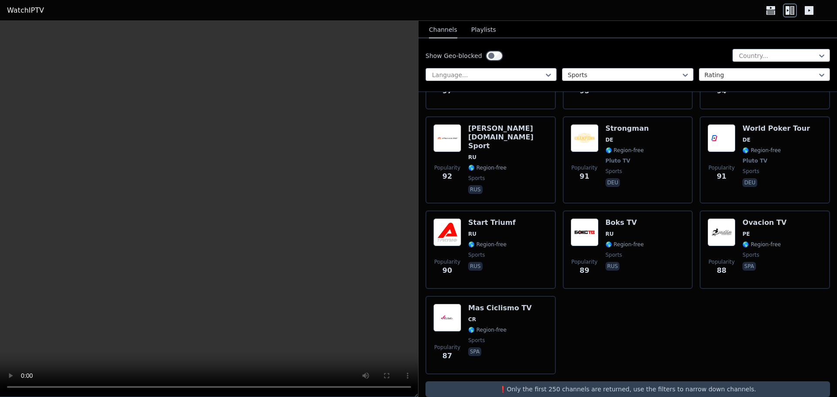
click at [261, 158] on video at bounding box center [209, 209] width 418 height 376
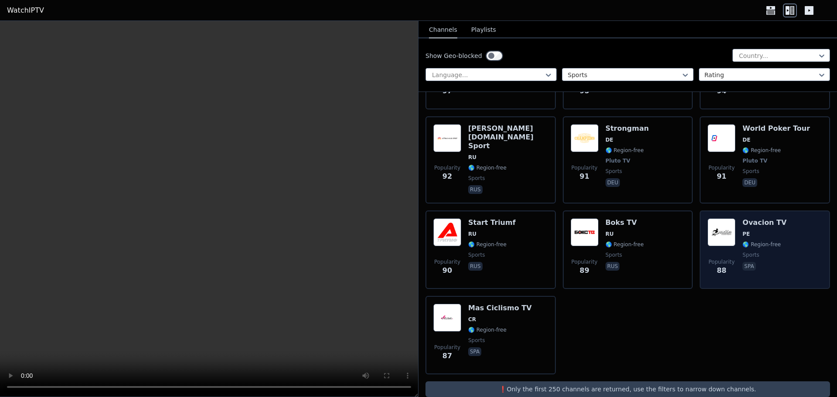
click at [754, 235] on div "Ovacion TV PE 🌎 Region-free sports spa" at bounding box center [765, 249] width 44 height 63
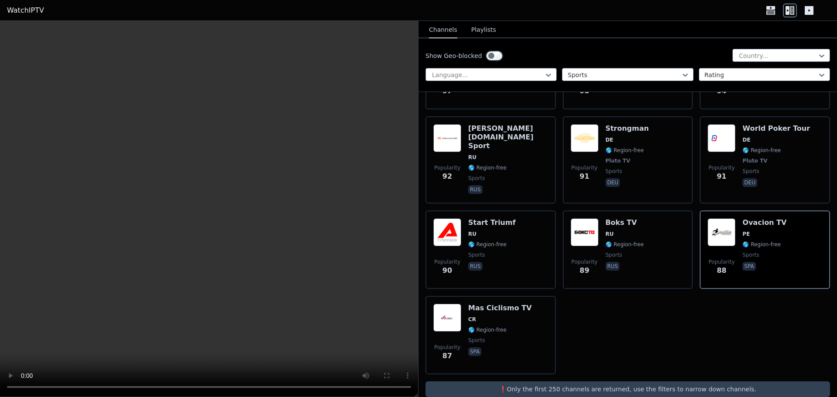
click at [246, 267] on video at bounding box center [209, 209] width 418 height 376
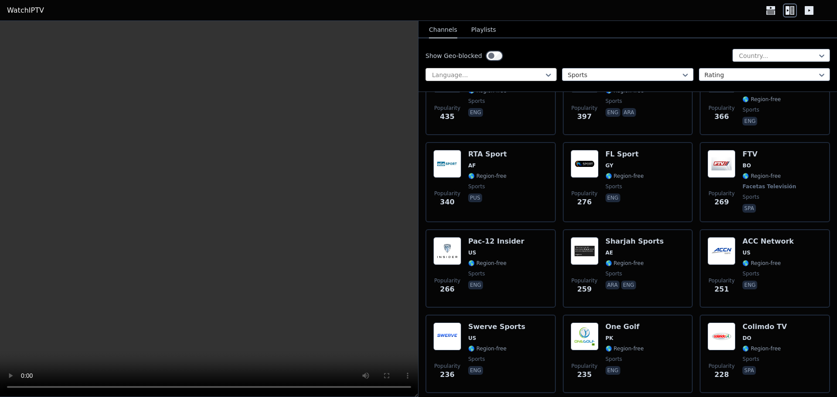
scroll to position [1078, 0]
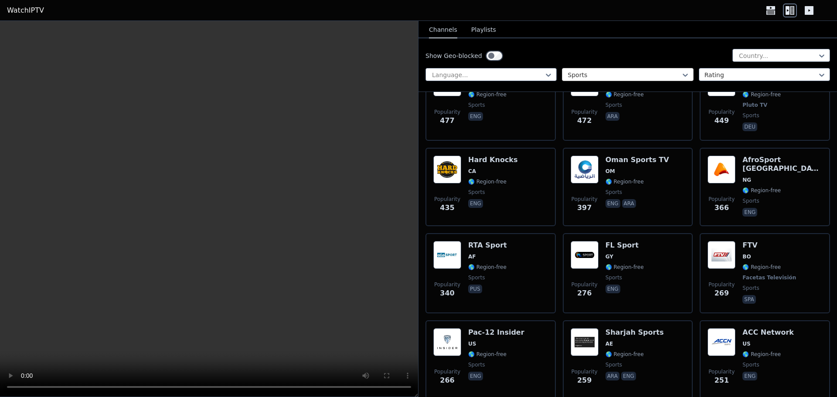
click at [665, 72] on div at bounding box center [624, 75] width 113 height 9
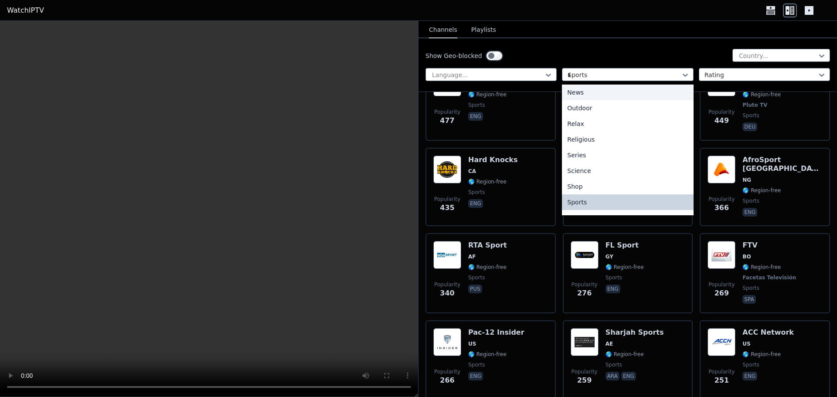
scroll to position [0, 0]
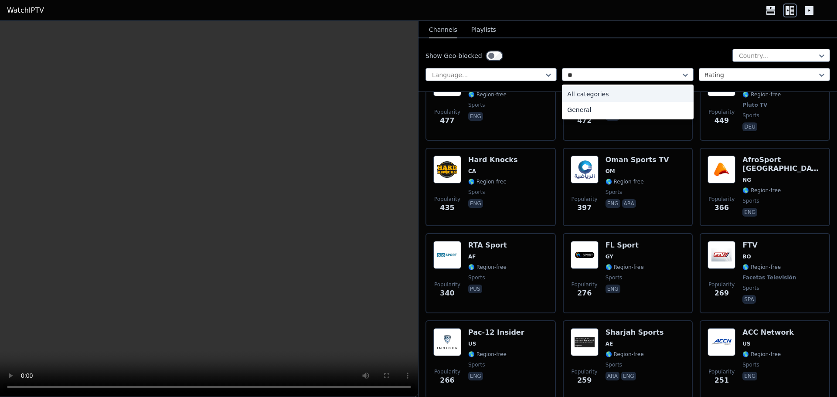
type input "***"
click at [641, 88] on div "All categories" at bounding box center [627, 94] width 131 height 16
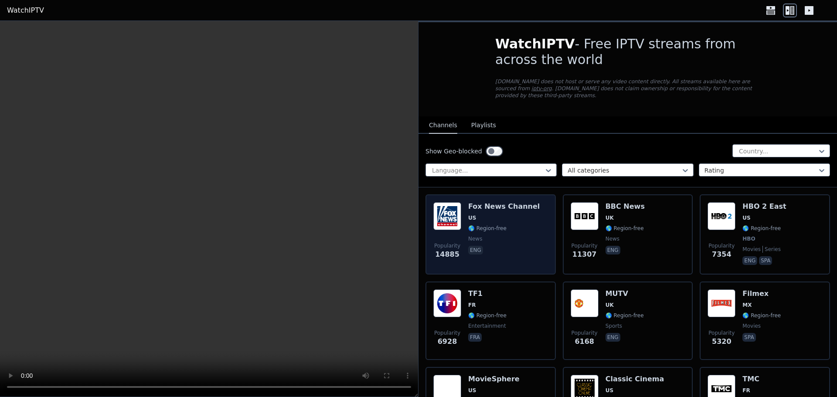
click at [513, 237] on div "[PERSON_NAME] US 🌎 Region-free news eng" at bounding box center [504, 234] width 72 height 65
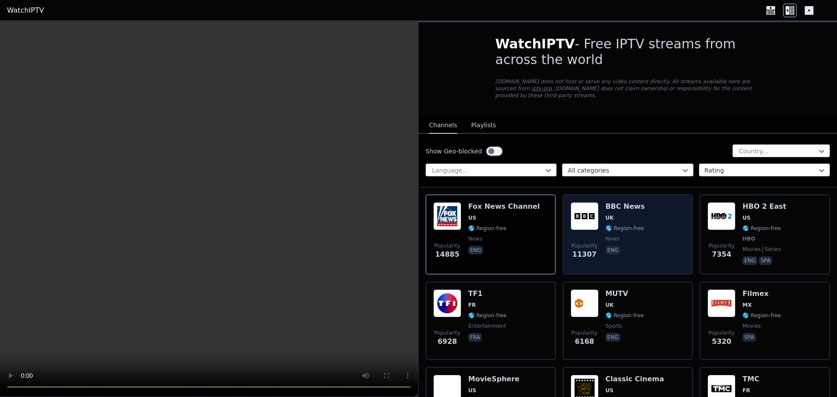
click at [619, 226] on div "BBC News UK 🌎 Region-free news eng" at bounding box center [625, 234] width 39 height 65
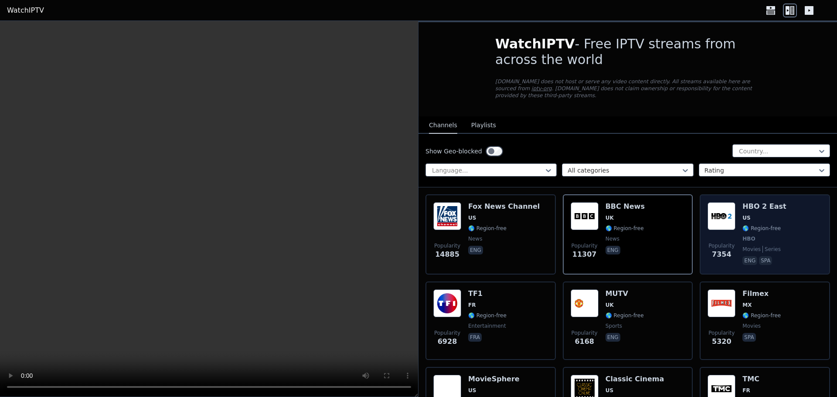
click at [759, 228] on div "HBO 2 East US 🌎 Region-free HBO movies series eng spa" at bounding box center [765, 234] width 44 height 65
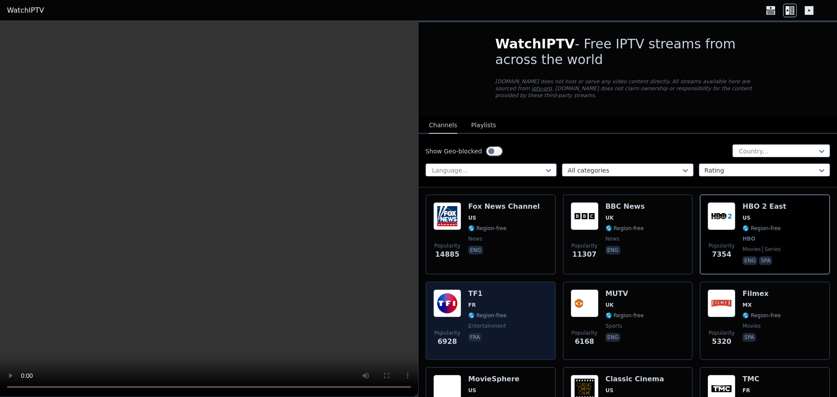
click at [506, 307] on div "Popularity 6928 TF1 FR 🌎 Region-free entertainment fra" at bounding box center [490, 321] width 115 height 63
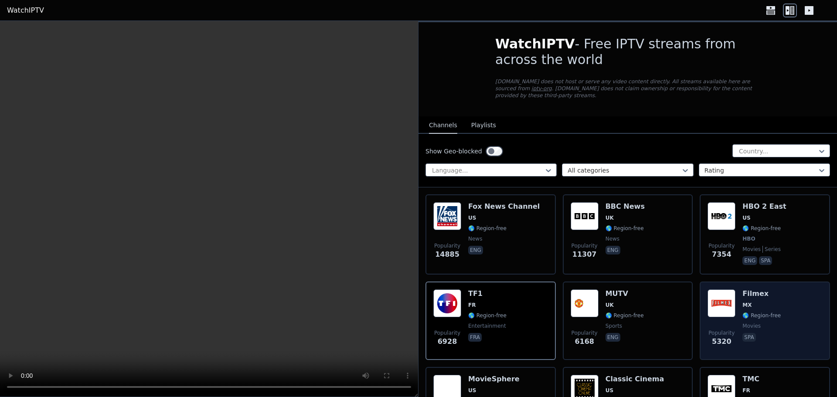
click at [812, 297] on div "Popularity 5320 Filmex MX 🌎 Region-free movies spa" at bounding box center [765, 321] width 115 height 63
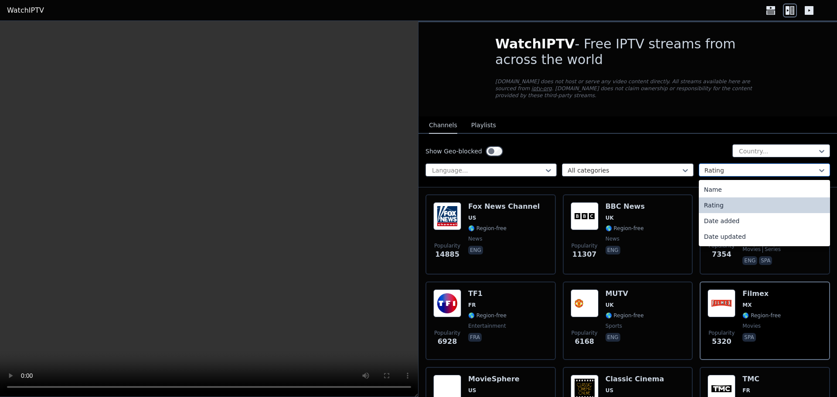
click at [796, 166] on div at bounding box center [761, 170] width 113 height 9
click at [750, 229] on div "Date updated" at bounding box center [764, 237] width 131 height 16
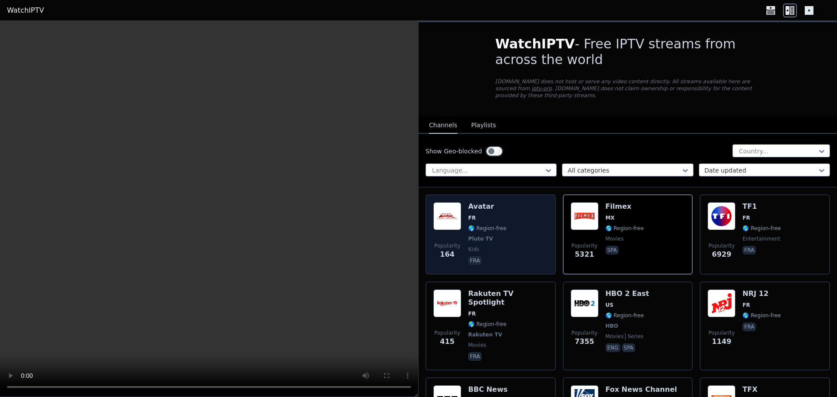
click at [487, 238] on div "Avatar FR 🌎 Region-free Pluto TV kids fra" at bounding box center [487, 234] width 38 height 65
click at [500, 235] on span "Pluto TV" at bounding box center [487, 238] width 38 height 7
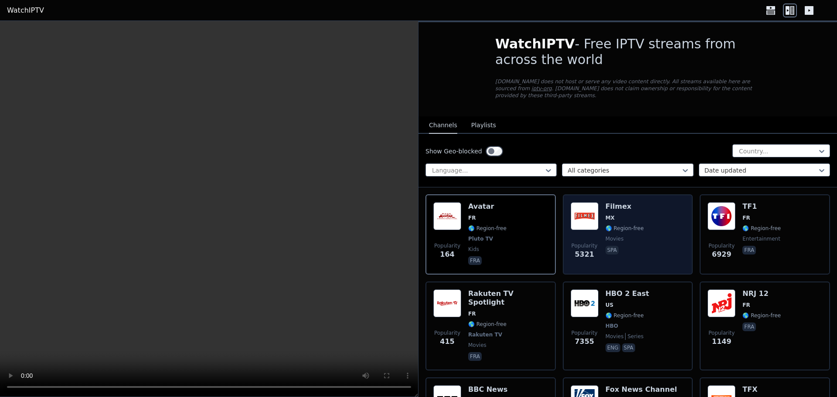
click at [615, 225] on span "🌎 Region-free" at bounding box center [625, 228] width 38 height 7
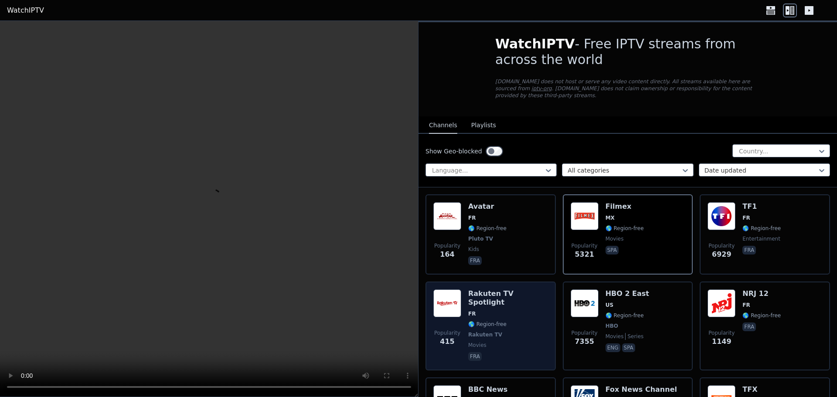
click at [508, 315] on div "Rakuten TV Spotlight FR 🌎 Region-free Rakuten TV movies fra" at bounding box center [508, 326] width 80 height 73
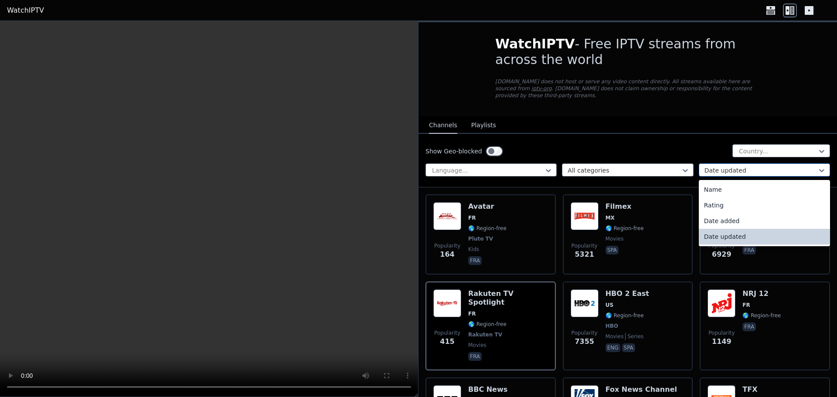
click at [734, 166] on div at bounding box center [761, 170] width 113 height 9
click at [738, 219] on div "Date added" at bounding box center [764, 221] width 131 height 16
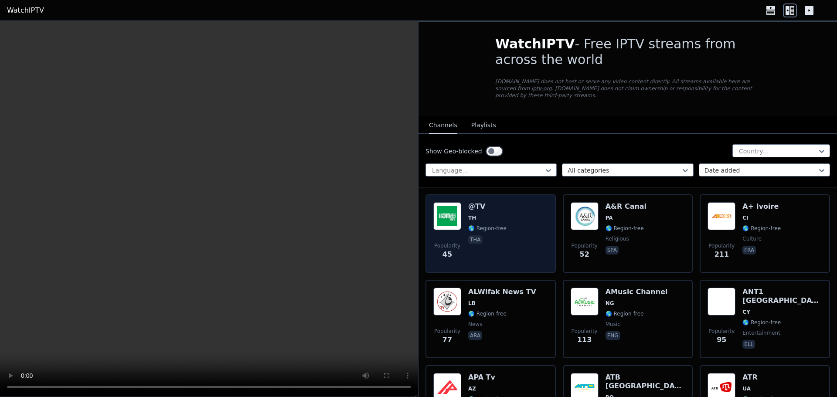
click at [492, 225] on span "🌎 Region-free" at bounding box center [487, 228] width 38 height 7
click at [536, 224] on div "Popularity 45 @TV TH 🌎 Region-free tha" at bounding box center [490, 233] width 115 height 63
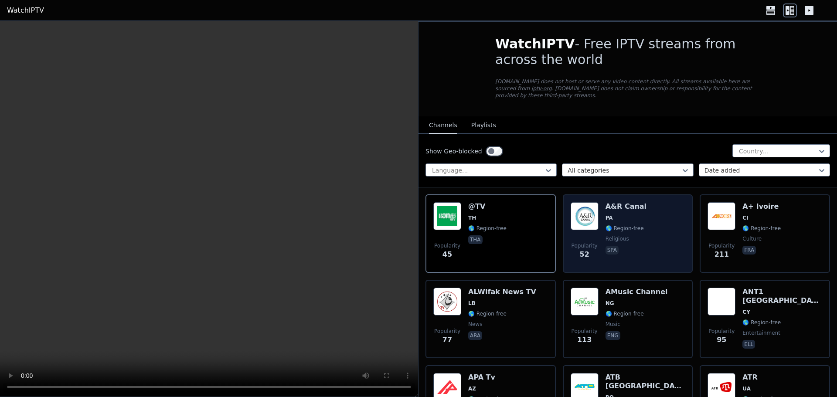
click at [652, 243] on div "Popularity 52 A&R Canal PA 🌎 Region-free religious spa" at bounding box center [628, 233] width 115 height 63
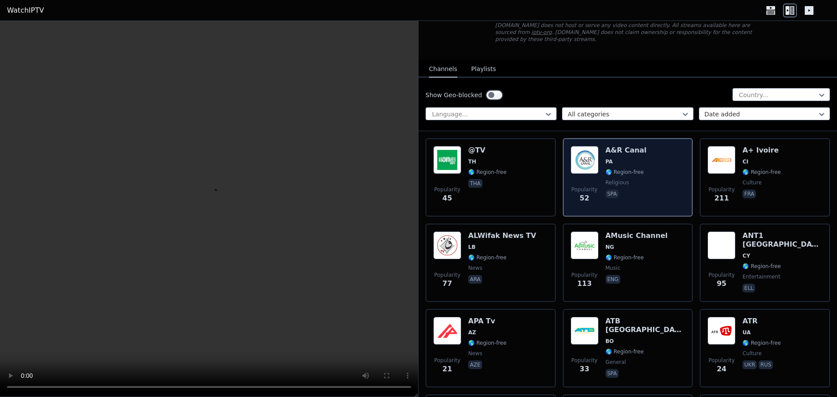
scroll to position [61, 0]
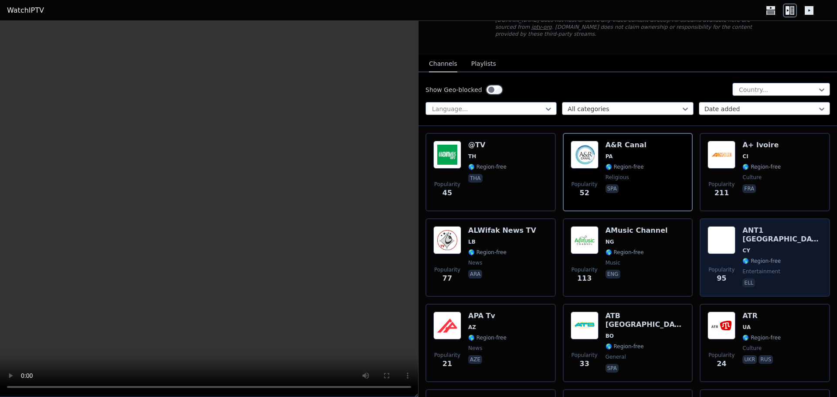
click at [758, 251] on div "ANT1 [GEOGRAPHIC_DATA] CY 🌎 Region-free entertainment ell" at bounding box center [783, 257] width 80 height 63
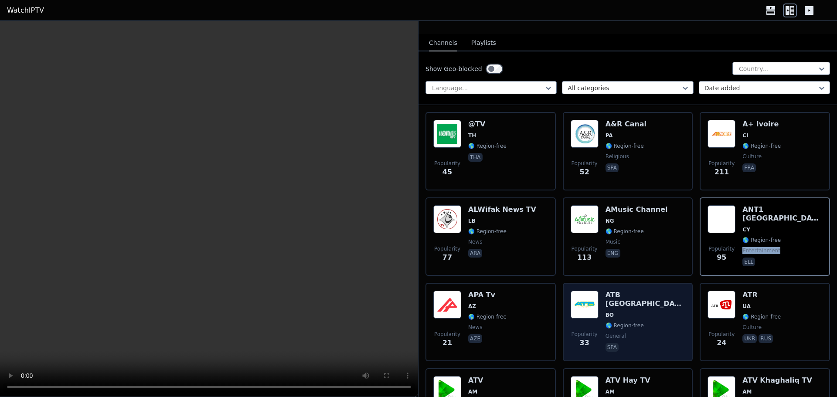
scroll to position [0, 0]
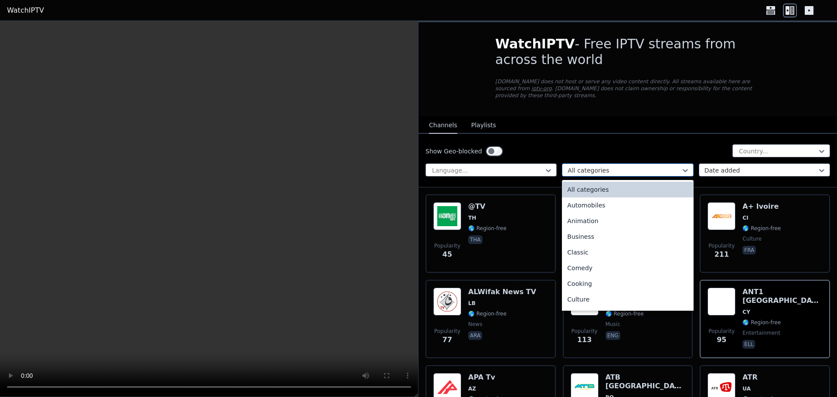
click at [615, 164] on div "All categories" at bounding box center [627, 170] width 131 height 13
click at [747, 147] on div at bounding box center [777, 151] width 79 height 9
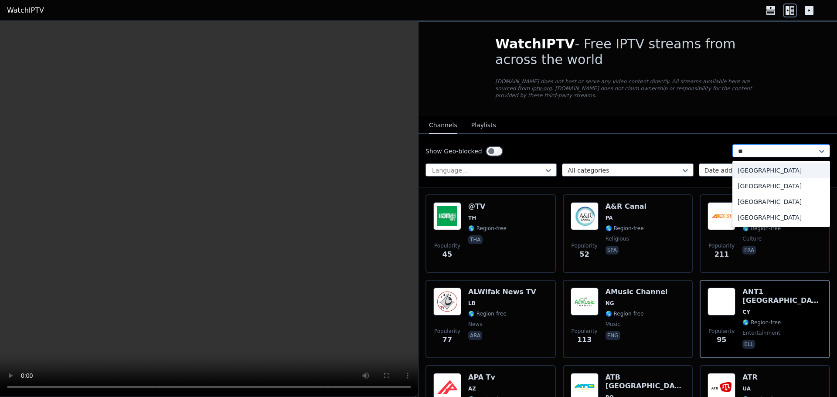
type input "***"
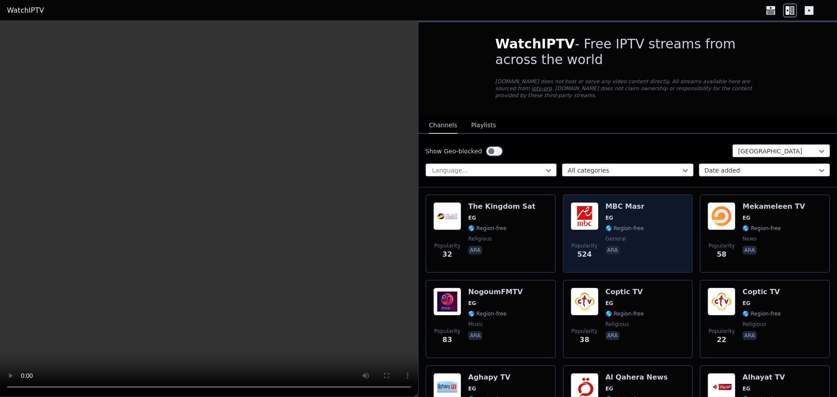
click at [644, 243] on div "Popularity 524 MBC Masr EG 🌎 Region-free general ara" at bounding box center [628, 233] width 115 height 63
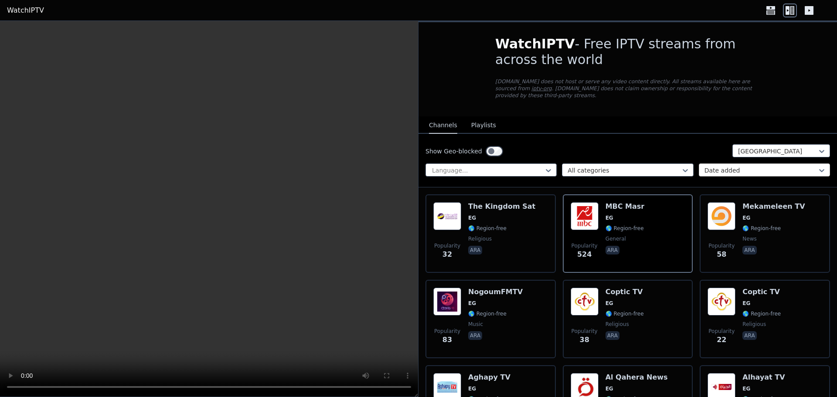
click at [732, 166] on div at bounding box center [761, 170] width 113 height 9
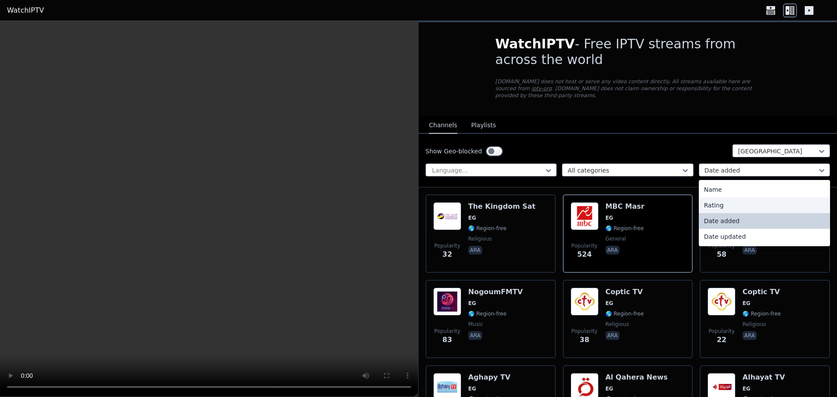
click at [729, 203] on div "Rating" at bounding box center [764, 206] width 131 height 16
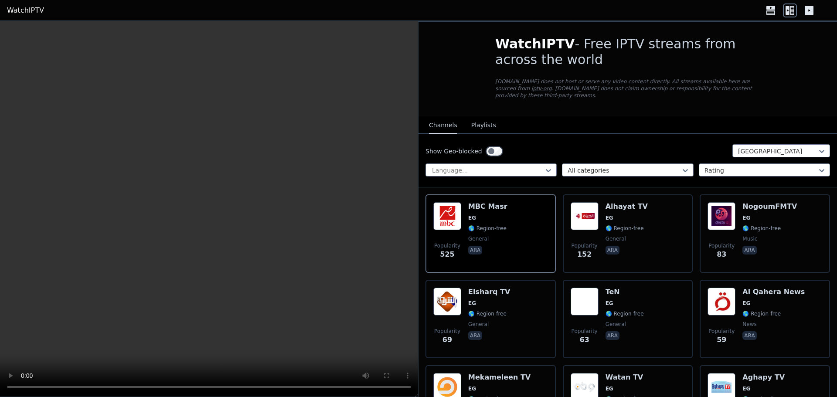
click at [295, 212] on video at bounding box center [209, 209] width 418 height 376
click at [299, 224] on video at bounding box center [209, 209] width 418 height 376
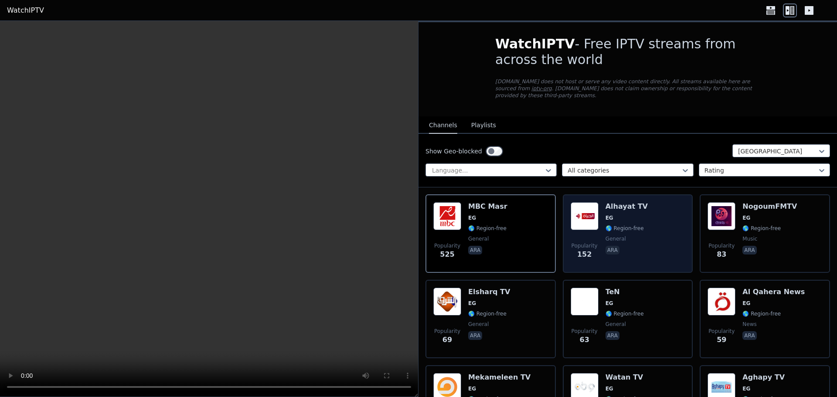
click at [647, 214] on div "Popularity 152 Alhayat TV EG 🌎 Region-free general ara" at bounding box center [628, 233] width 115 height 63
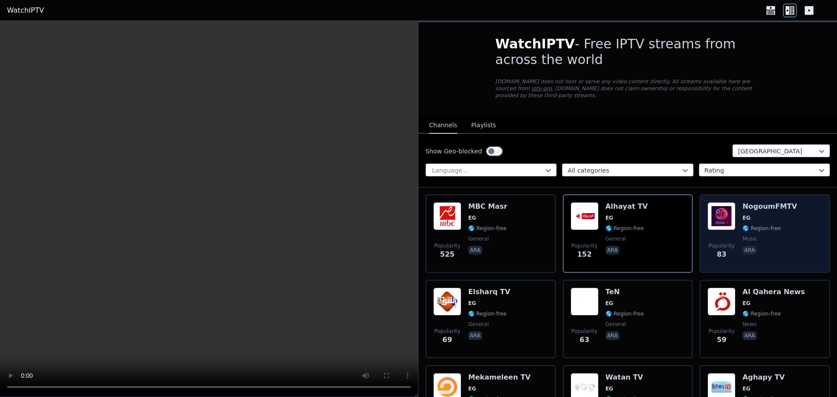
click at [743, 246] on p "ara" at bounding box center [750, 250] width 14 height 9
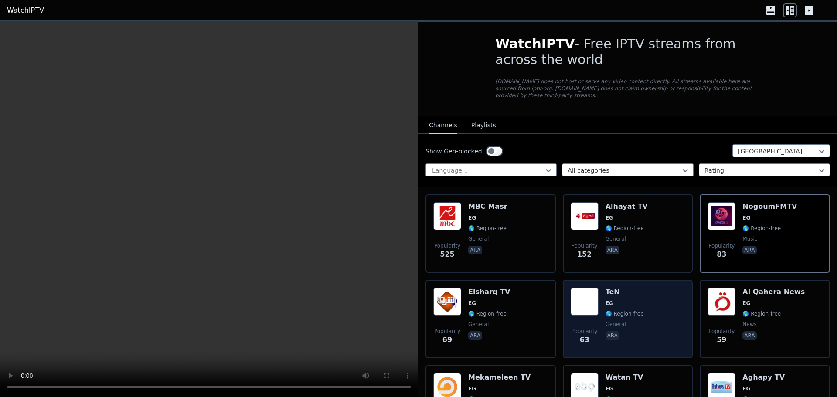
click at [649, 307] on div "Popularity 63 TeN EG 🌎 Region-free general ara" at bounding box center [628, 319] width 115 height 63
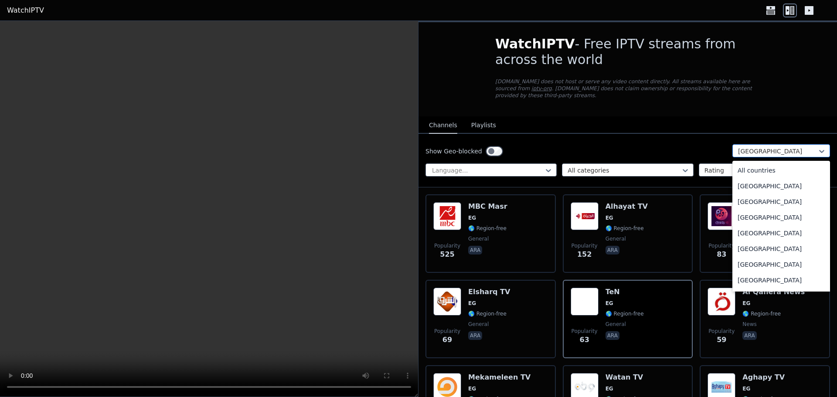
click at [783, 144] on div "[GEOGRAPHIC_DATA]" at bounding box center [782, 150] width 98 height 13
type input "**"
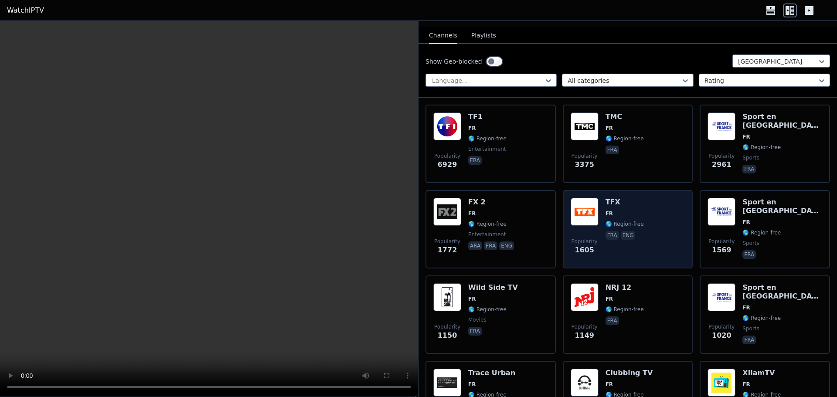
scroll to position [90, 0]
click at [666, 301] on div "Popularity 1149 NRJ 12 FR 🌎 Region-free fra" at bounding box center [628, 314] width 115 height 63
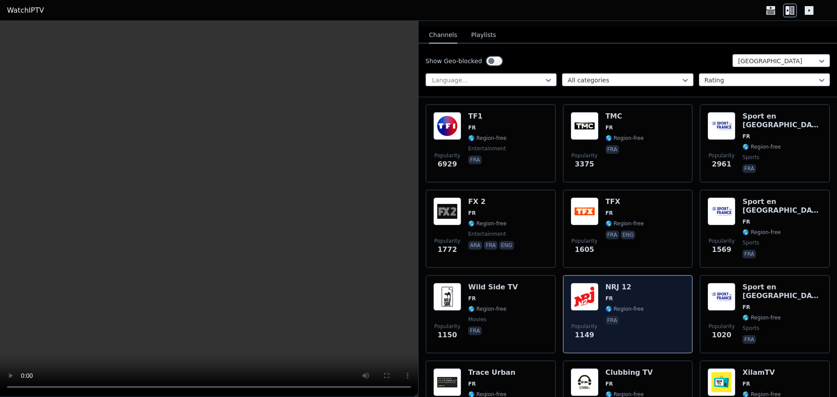
click at [649, 300] on div "Popularity 1149 NRJ 12 FR 🌎 Region-free fra" at bounding box center [628, 314] width 115 height 63
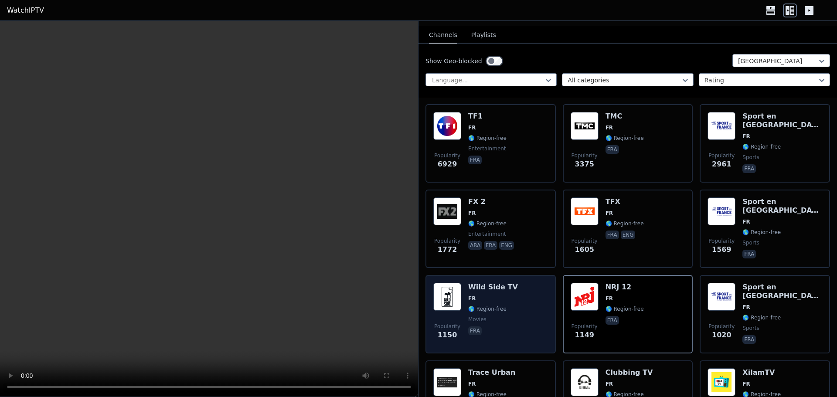
click at [490, 316] on span "movies" at bounding box center [493, 319] width 50 height 7
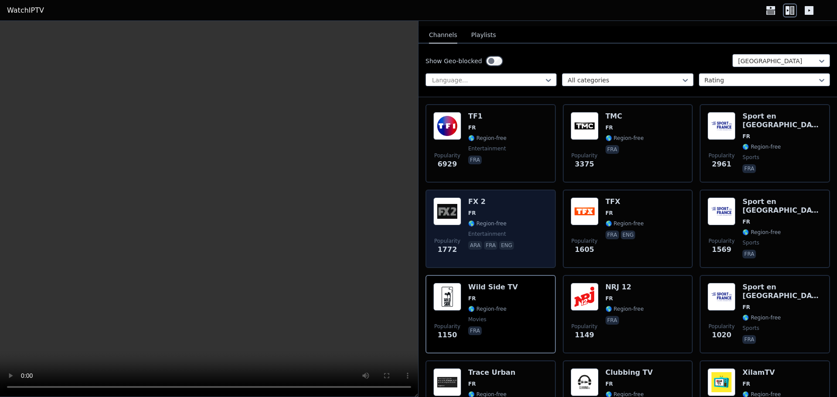
click at [499, 241] on p "eng" at bounding box center [506, 245] width 15 height 9
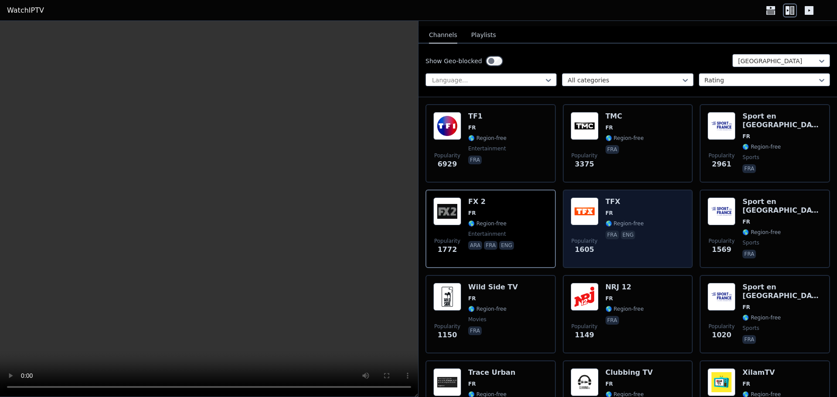
click at [619, 190] on div "Popularity 1605 TFX FR 🌎 Region-free fra eng" at bounding box center [628, 229] width 130 height 78
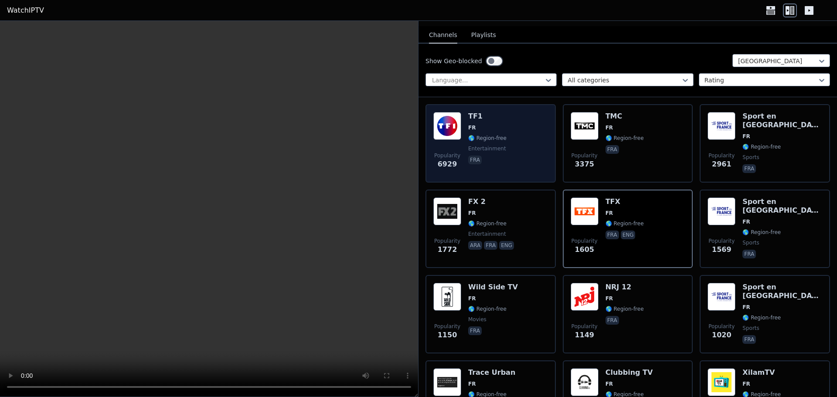
click at [508, 113] on div "Popularity 6929 TF1 FR 🌎 Region-free entertainment fra" at bounding box center [490, 143] width 115 height 63
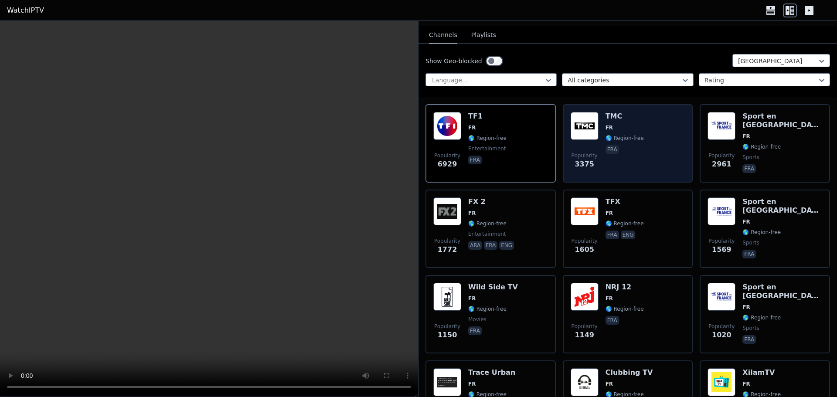
click at [609, 112] on h6 "TMC" at bounding box center [625, 116] width 38 height 9
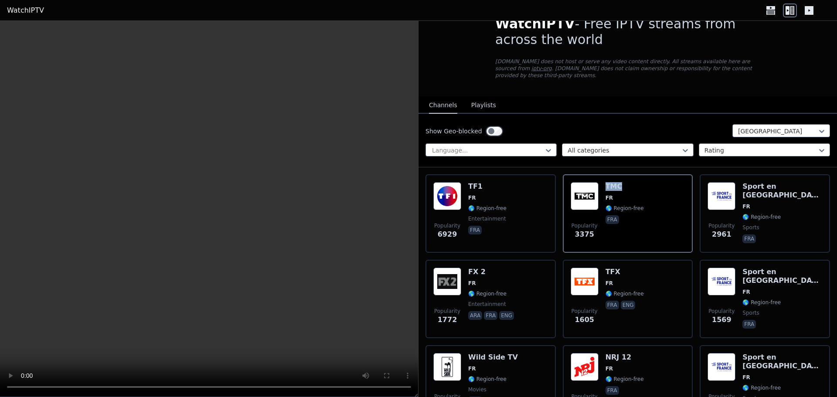
scroll to position [20, 0]
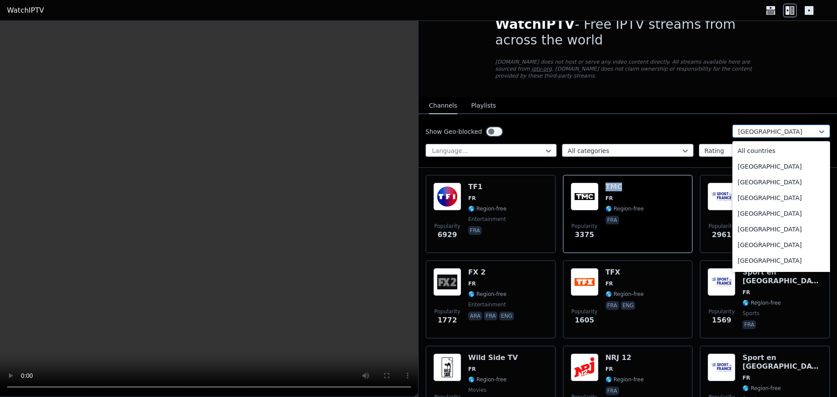
click at [765, 127] on div at bounding box center [777, 131] width 79 height 9
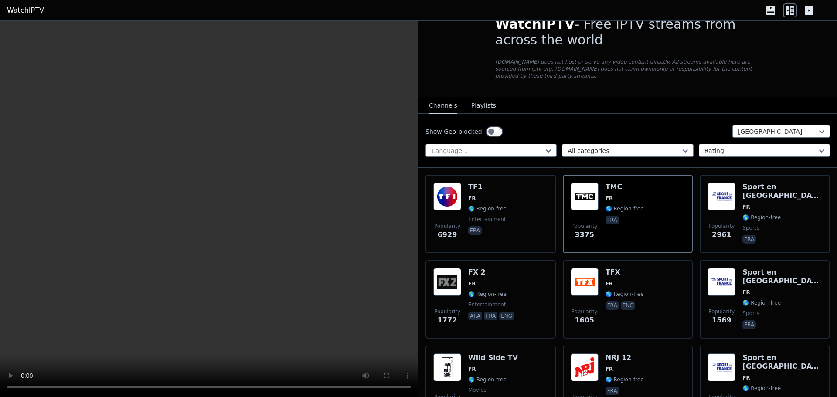
click at [286, 254] on video at bounding box center [209, 209] width 418 height 376
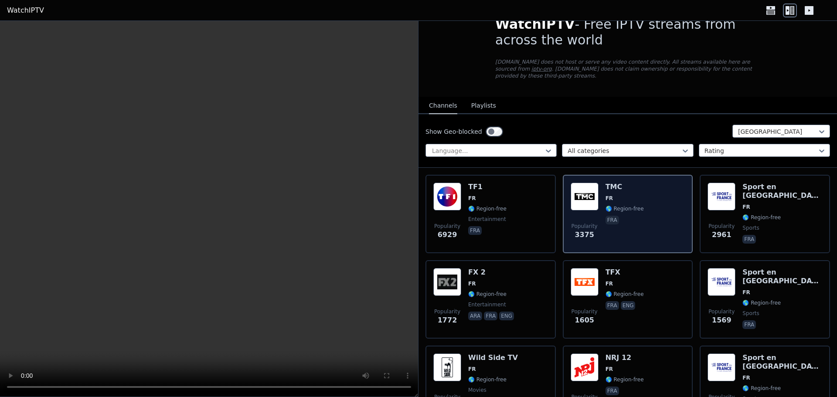
click at [631, 219] on div "TMC FR 🌎 Region-free fra" at bounding box center [625, 214] width 38 height 63
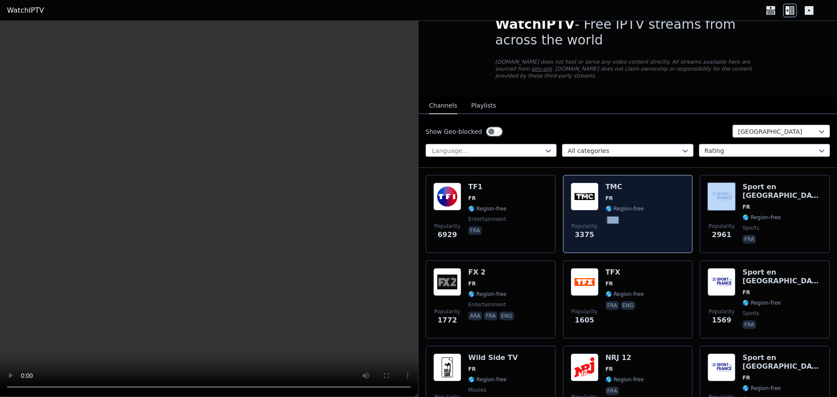
click at [631, 219] on div "TMC FR 🌎 Region-free fra" at bounding box center [625, 214] width 38 height 63
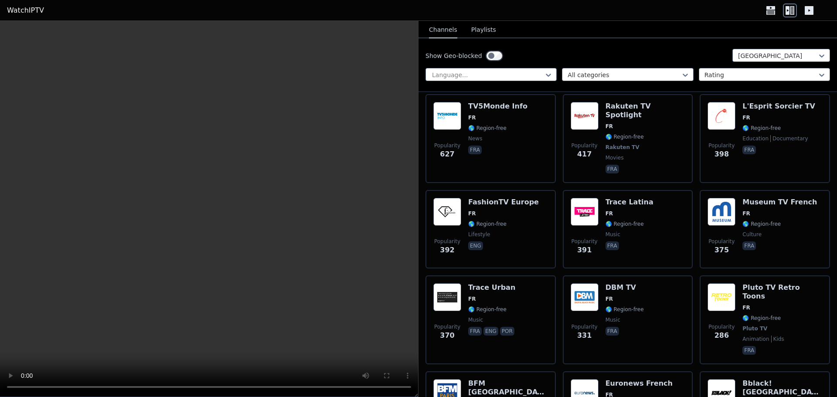
scroll to position [444, 0]
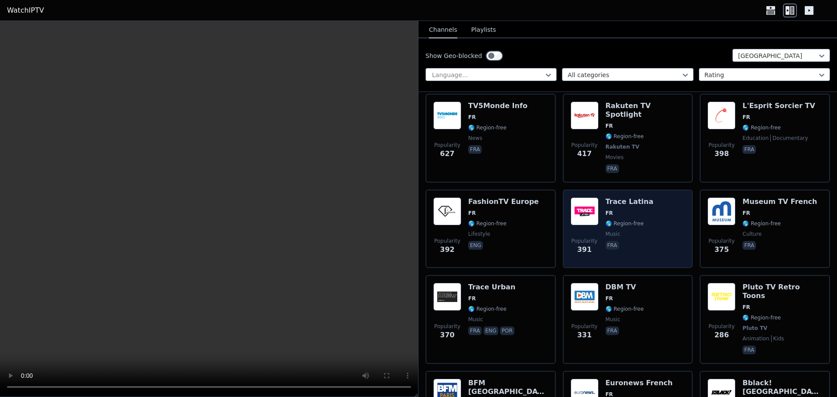
click at [639, 220] on span "🌎 Region-free" at bounding box center [630, 223] width 48 height 7
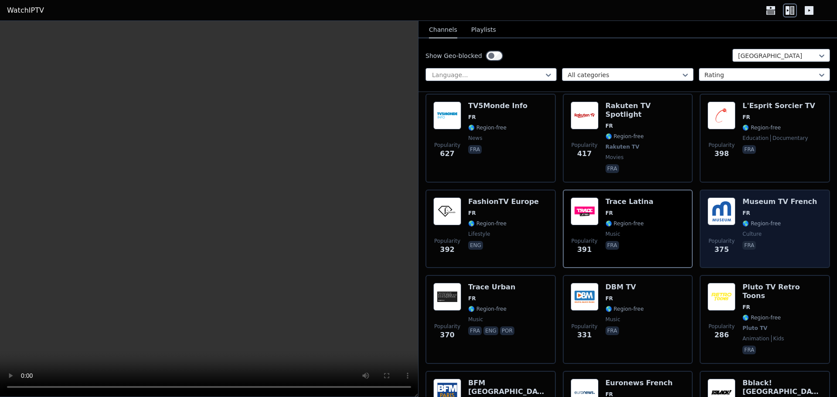
click at [771, 210] on span "FR" at bounding box center [780, 213] width 75 height 7
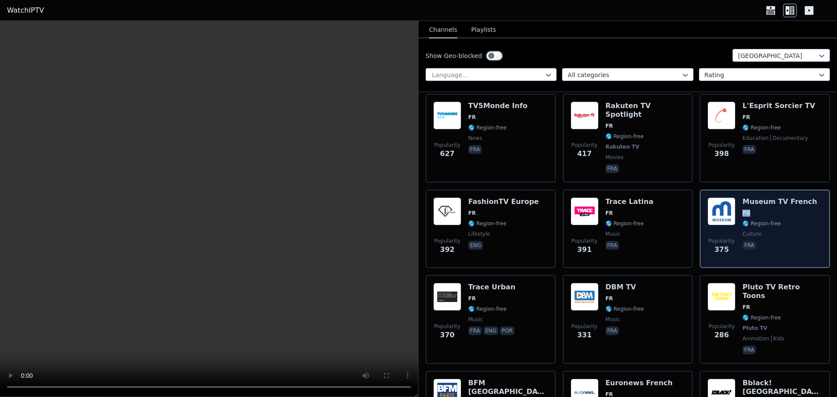
click at [771, 210] on span "FR" at bounding box center [780, 213] width 75 height 7
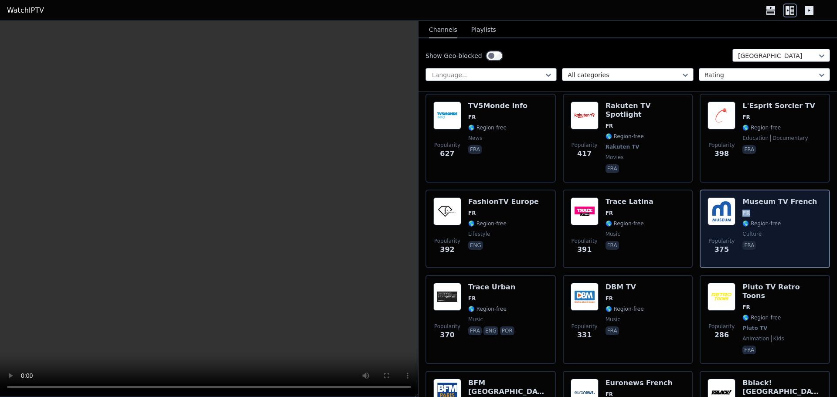
click at [771, 210] on span "FR" at bounding box center [780, 213] width 75 height 7
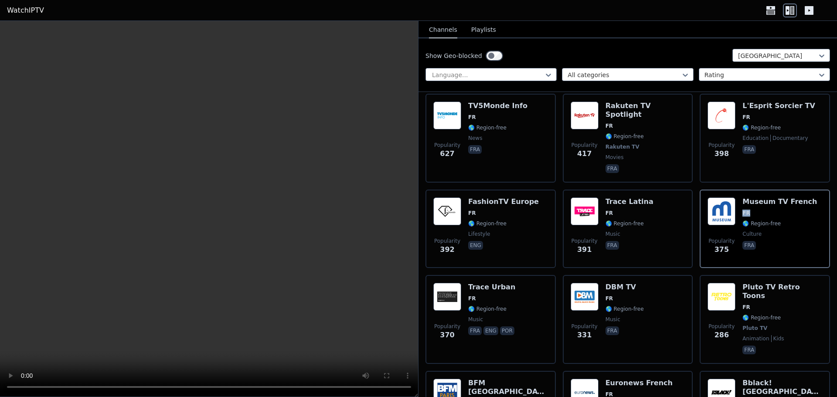
click at [365, 315] on video at bounding box center [209, 209] width 418 height 376
drag, startPoint x: 365, startPoint y: 315, endPoint x: 276, endPoint y: 275, distance: 97.4
click at [276, 275] on video at bounding box center [209, 209] width 418 height 376
drag, startPoint x: 91, startPoint y: 353, endPoint x: 82, endPoint y: 361, distance: 11.4
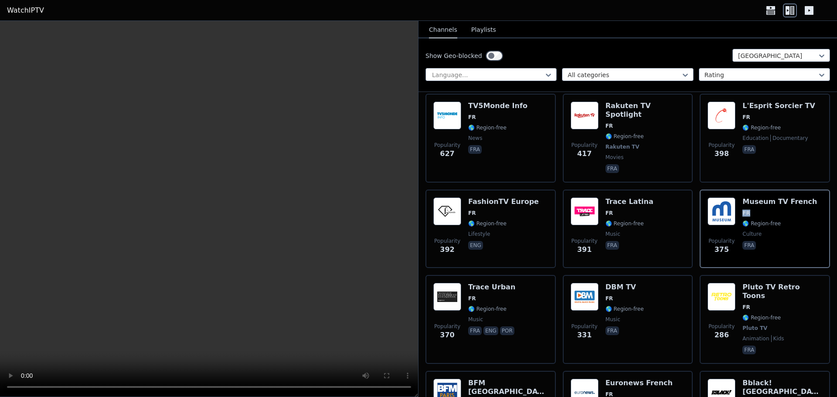
click at [82, 361] on video at bounding box center [209, 209] width 418 height 376
click at [57, 377] on video at bounding box center [209, 209] width 418 height 376
click at [252, 391] on video at bounding box center [209, 209] width 418 height 376
